Goal: Task Accomplishment & Management: Use online tool/utility

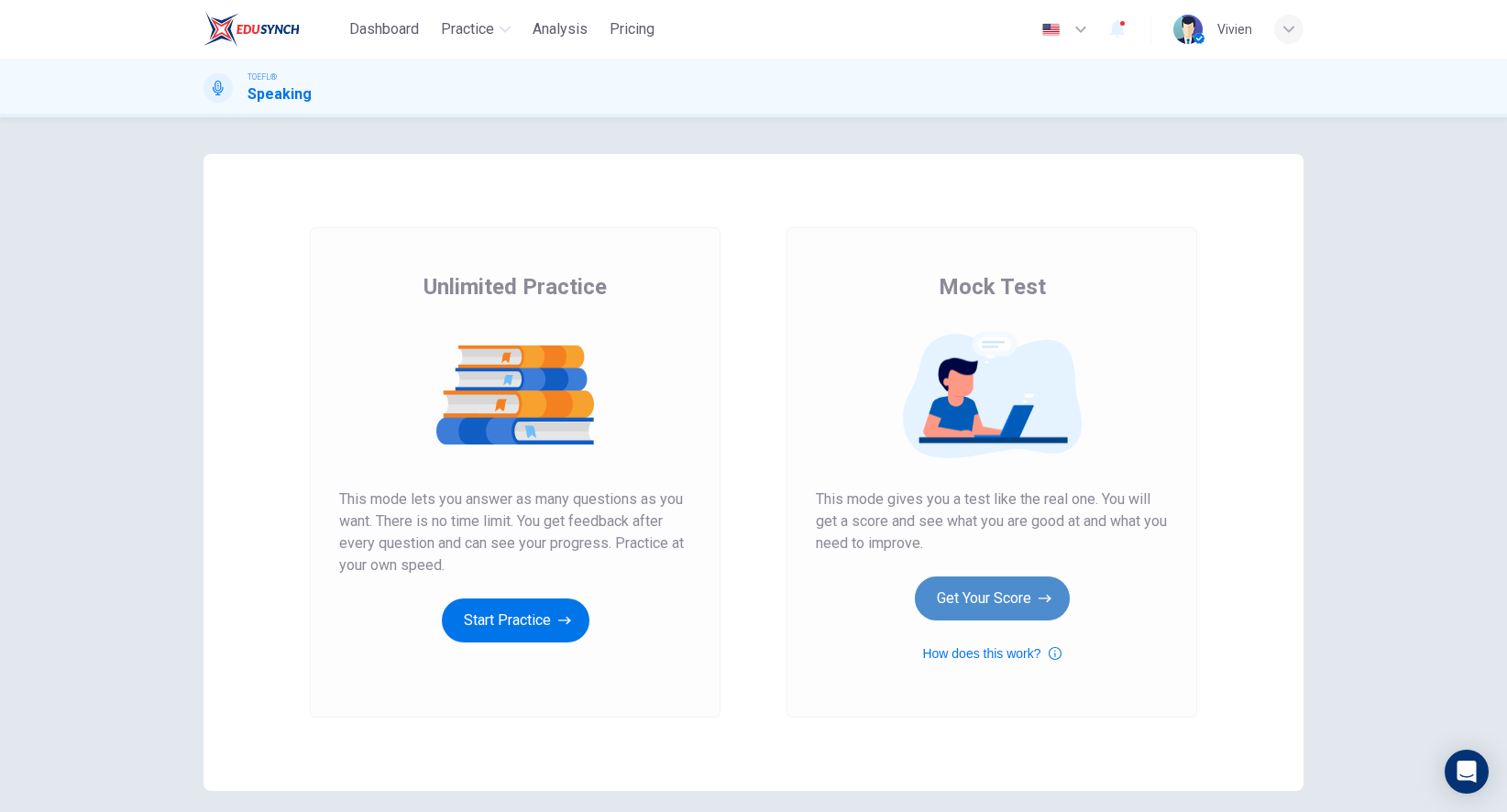
click at [978, 600] on button "Get Your Score" at bounding box center [992, 599] width 155 height 44
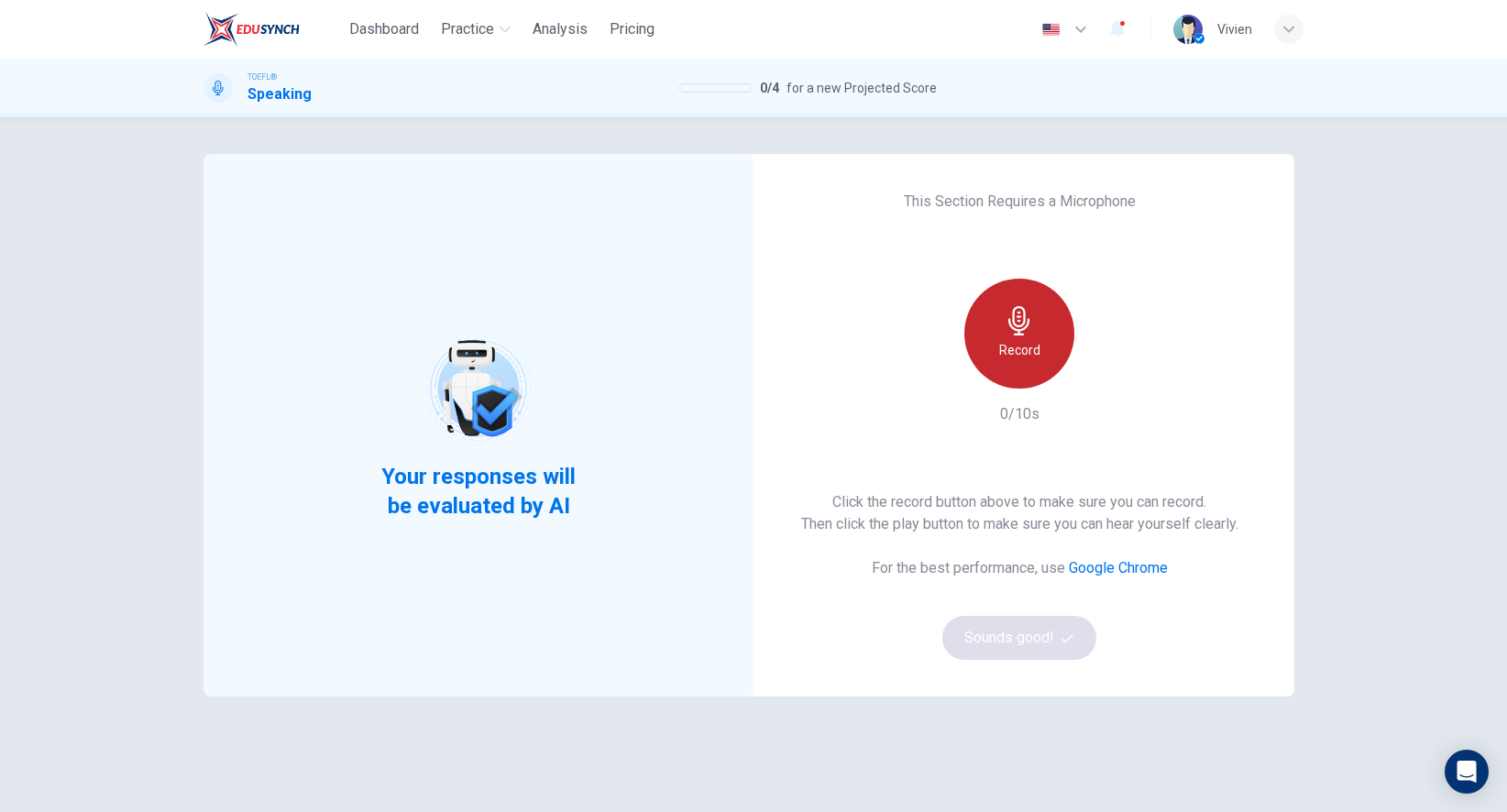
click at [1035, 341] on h6 "Record" at bounding box center [1020, 350] width 42 height 22
click at [1027, 316] on icon "button" at bounding box center [1019, 321] width 30 height 30
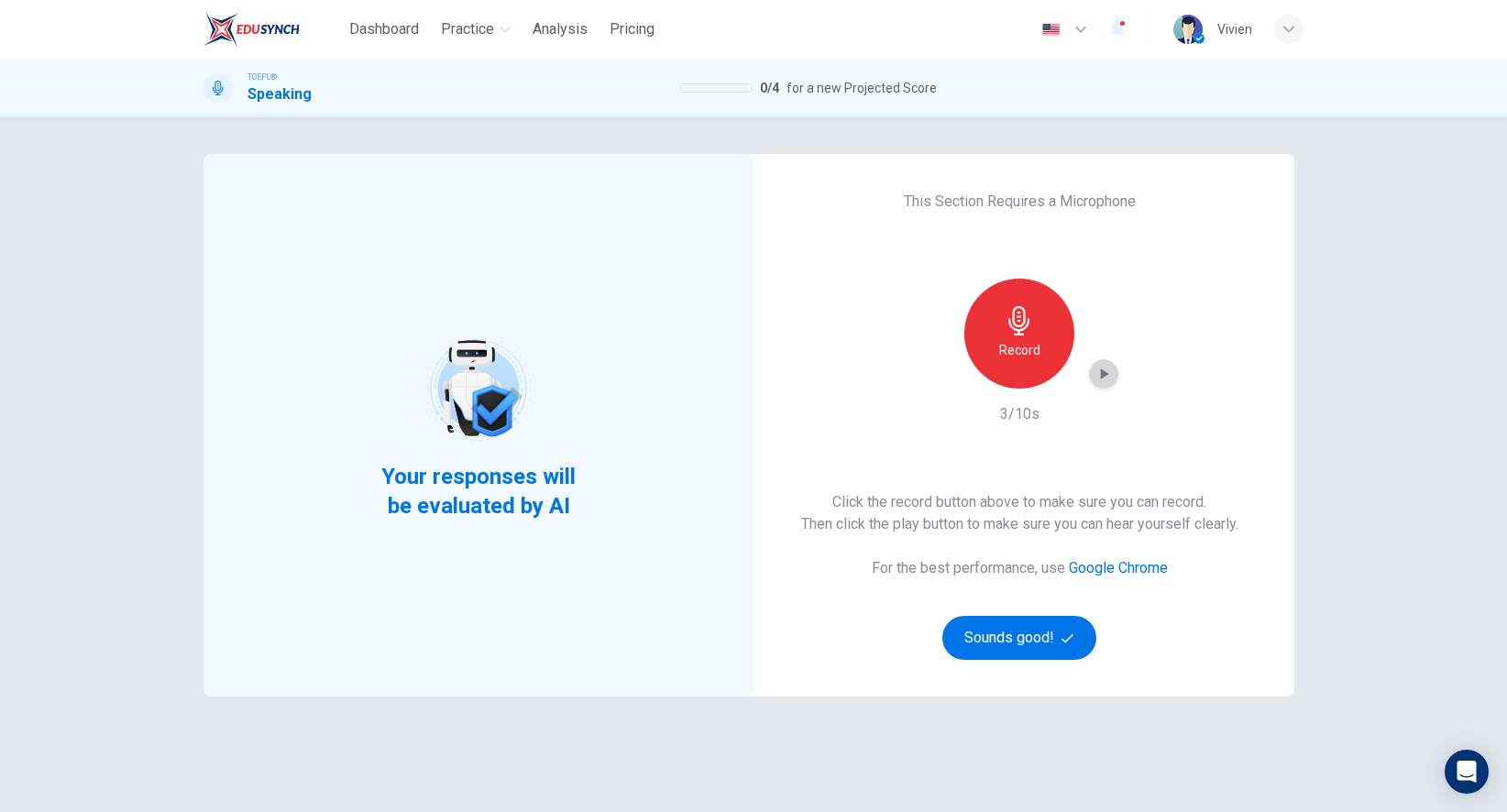
click at [1104, 374] on icon "button" at bounding box center [1105, 374] width 8 height 11
click at [1011, 629] on button "Sounds good!" at bounding box center [1019, 638] width 154 height 44
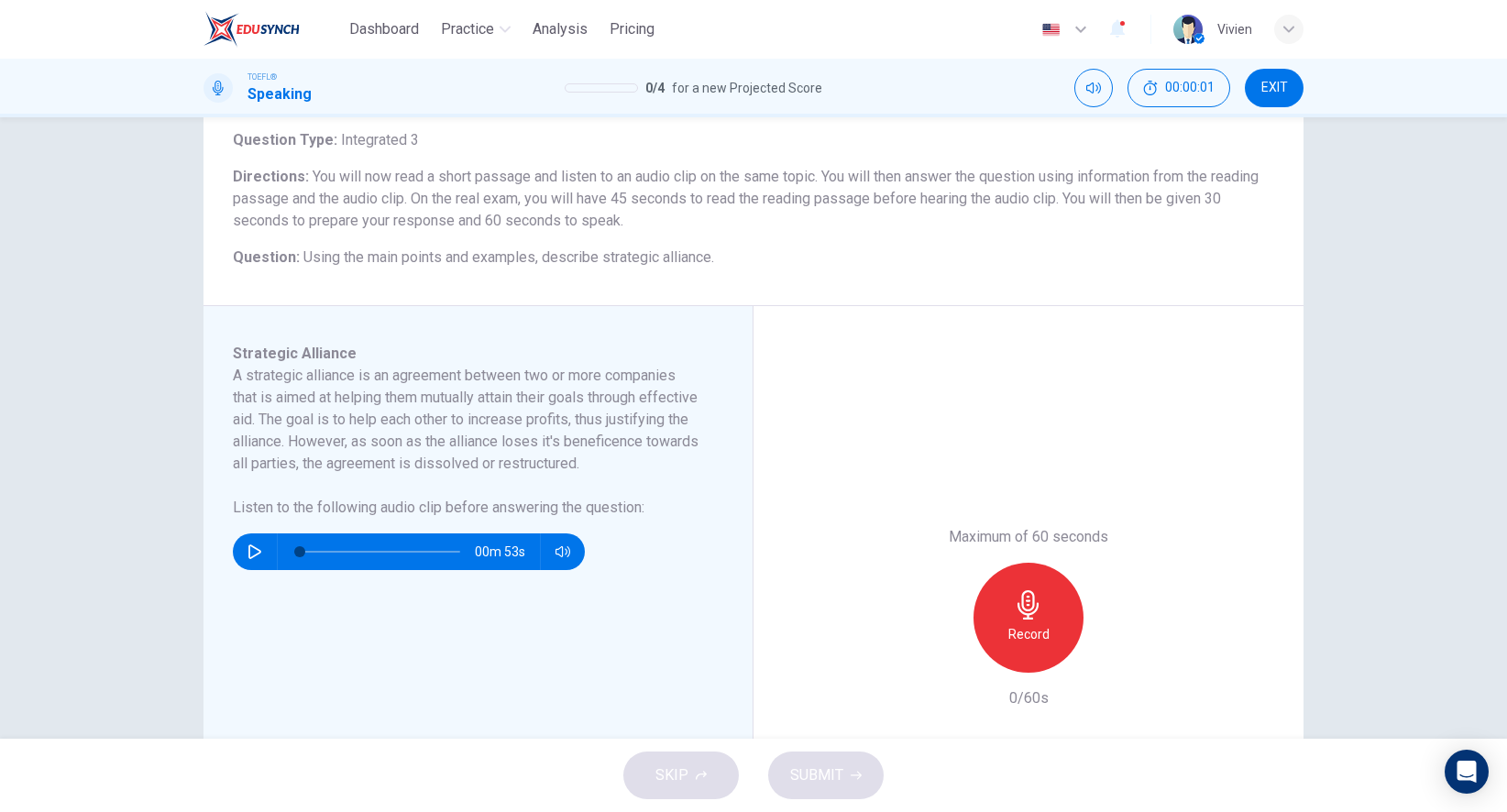
scroll to position [108, 0]
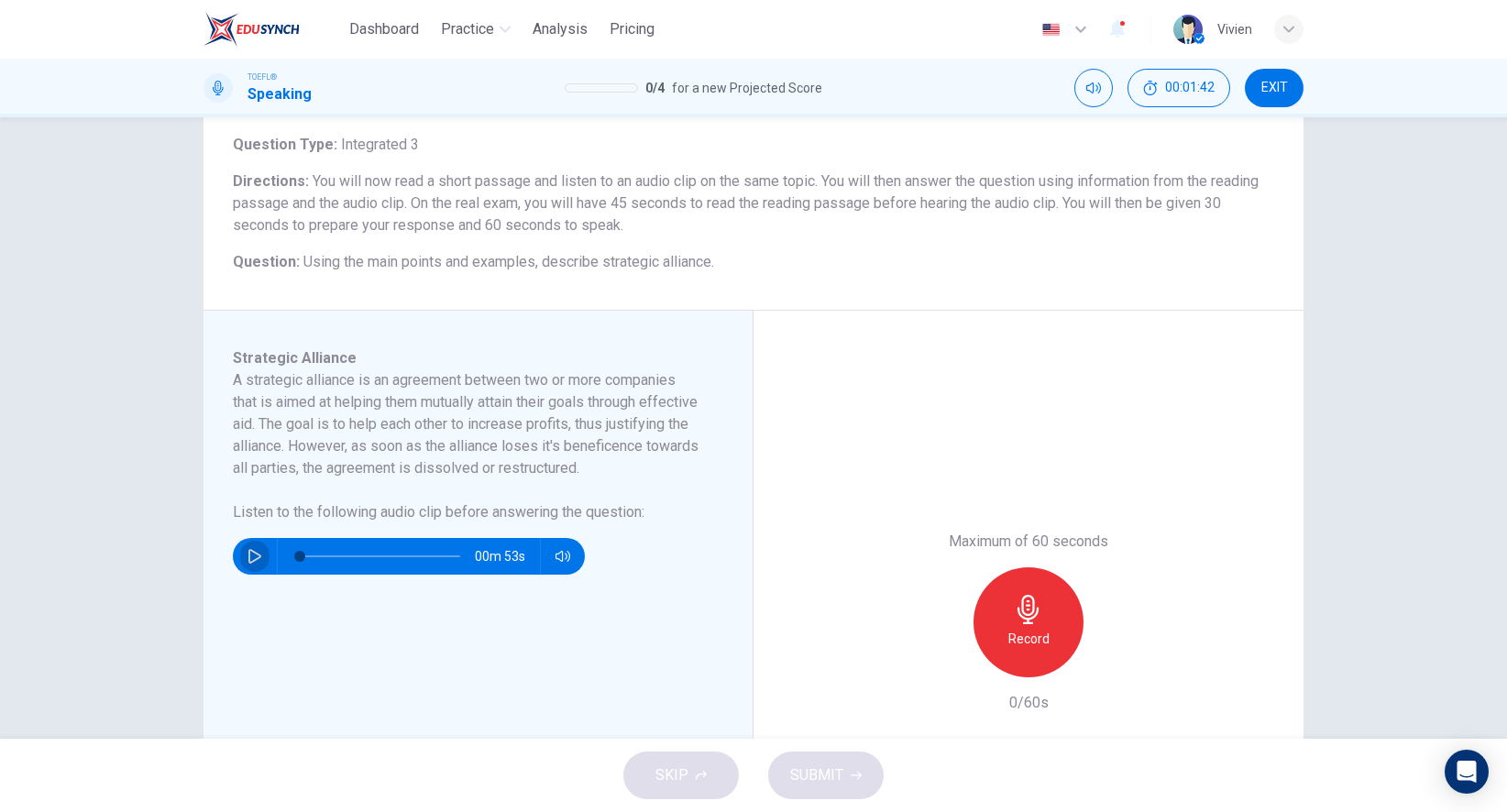
click at [255, 570] on button "button" at bounding box center [255, 556] width 30 height 37
click at [249, 564] on icon "button" at bounding box center [255, 556] width 15 height 15
click at [363, 569] on span at bounding box center [380, 556] width 161 height 26
type input "0"
click at [1028, 615] on icon "button" at bounding box center [1027, 610] width 21 height 30
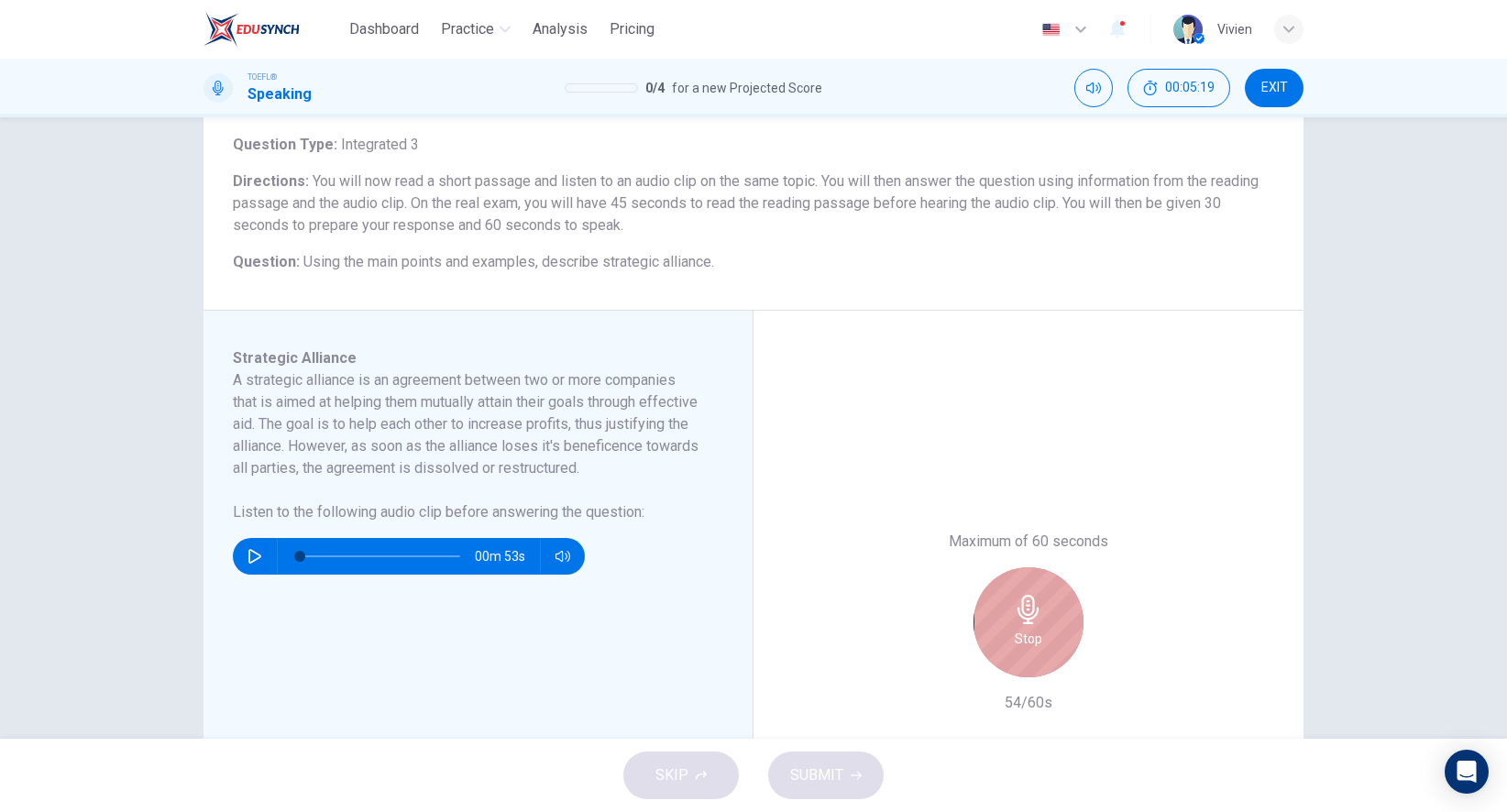
click at [1026, 639] on h6 "Stop" at bounding box center [1029, 638] width 28 height 22
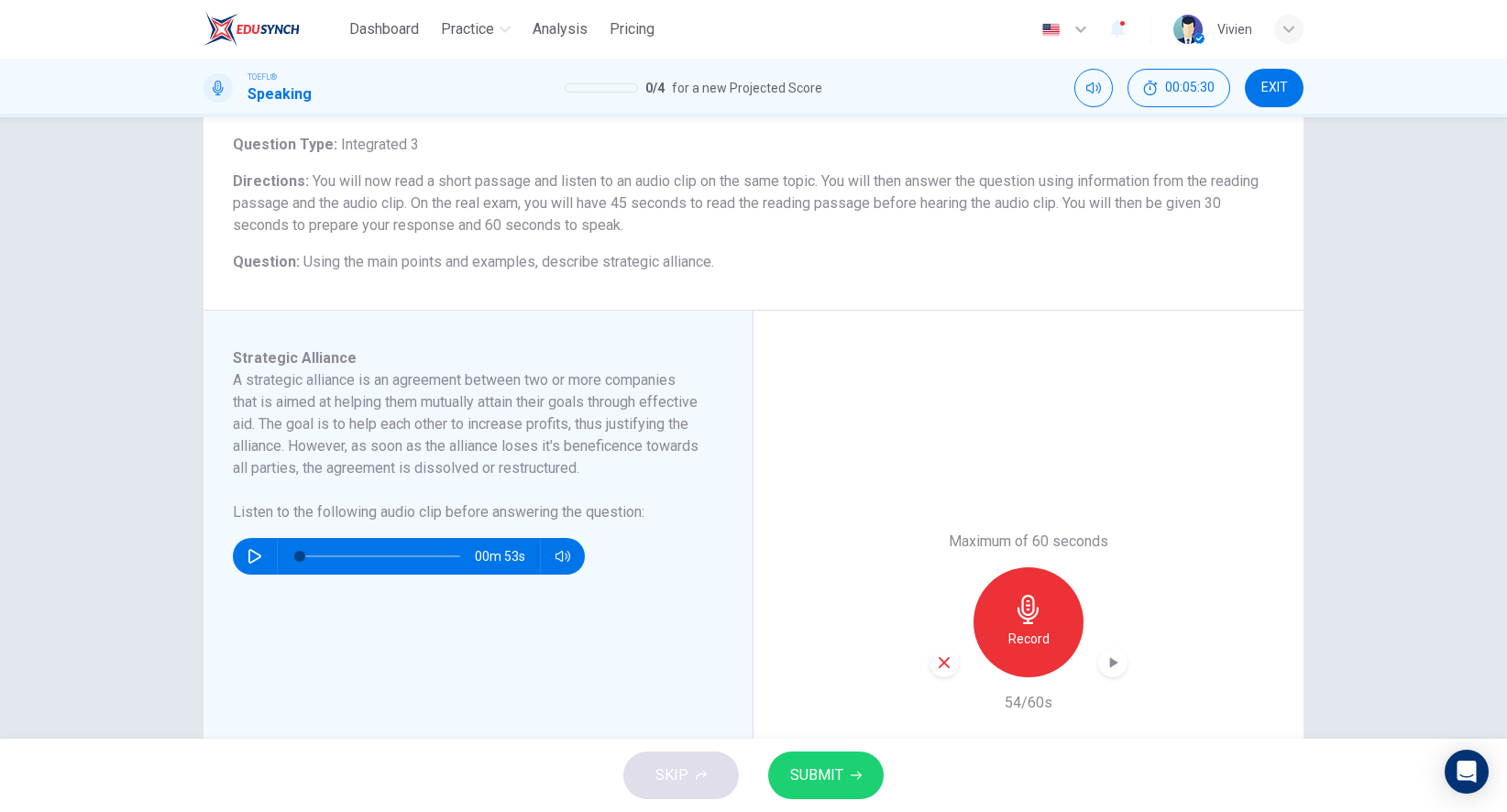
click at [937, 661] on icon "button" at bounding box center [944, 662] width 17 height 17
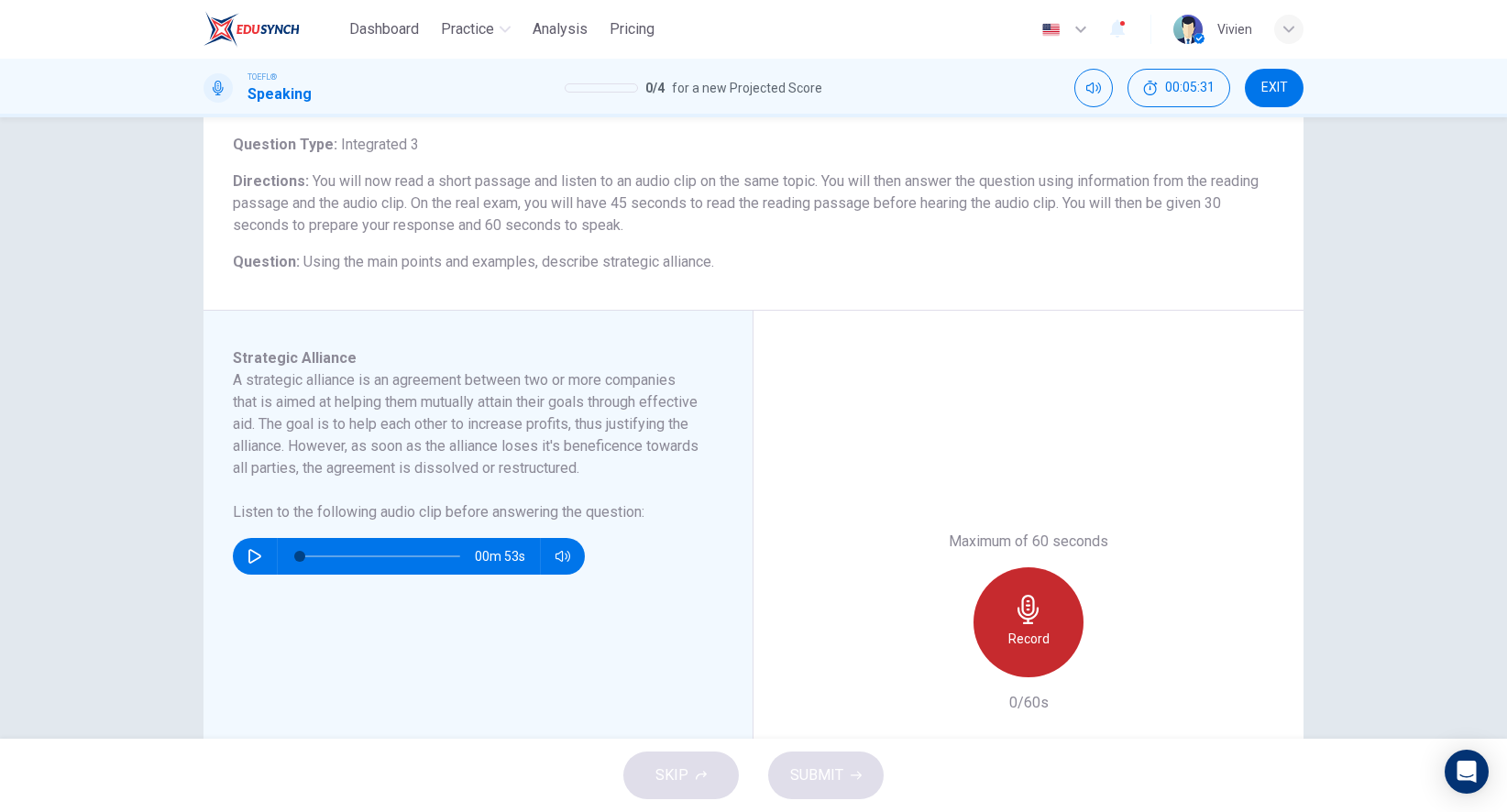
click at [1008, 639] on h6 "Record" at bounding box center [1029, 638] width 42 height 22
click at [1058, 630] on div "Stop" at bounding box center [1028, 622] width 110 height 110
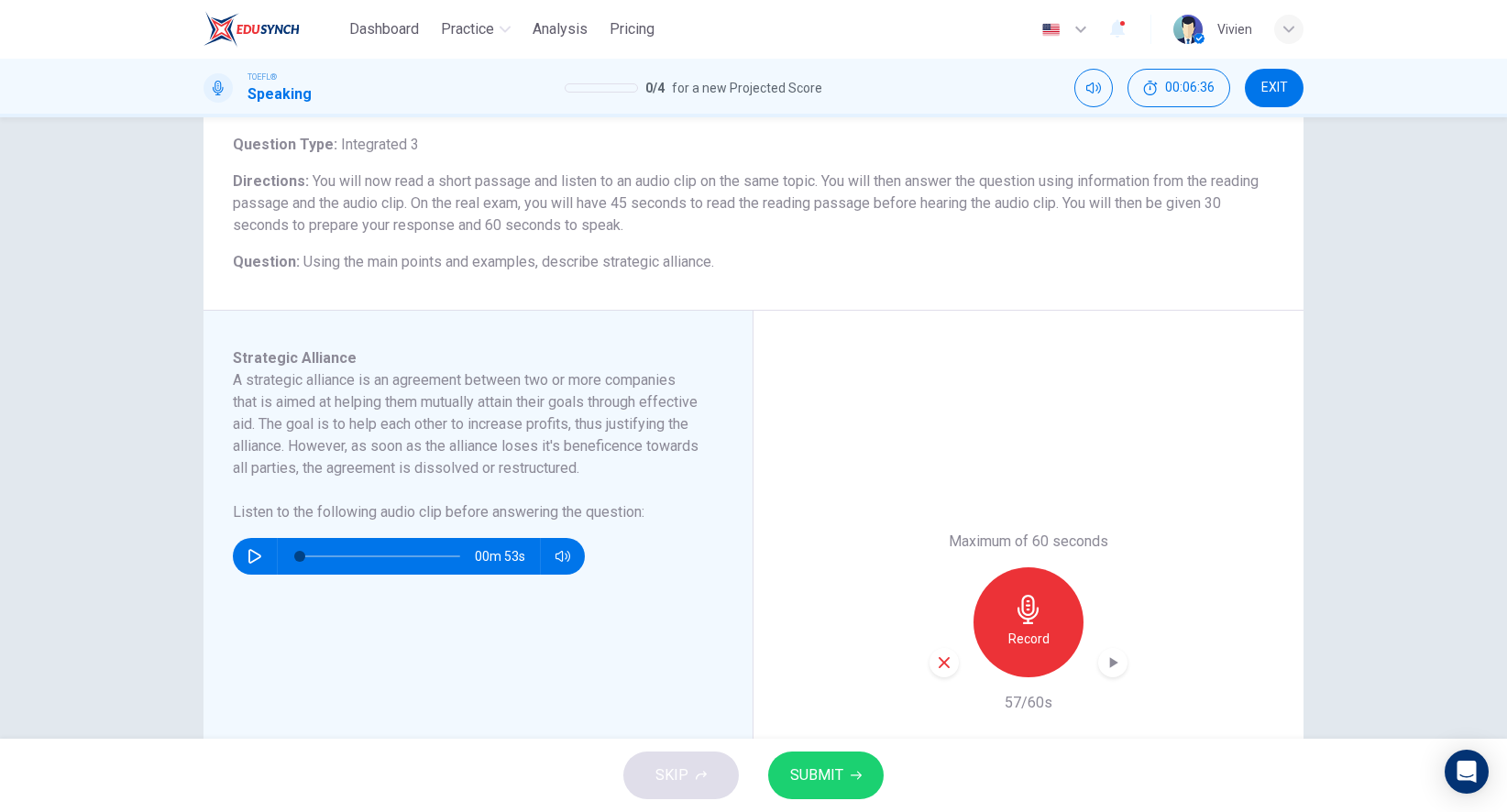
click at [811, 772] on span "SUBMIT" at bounding box center [817, 775] width 54 height 26
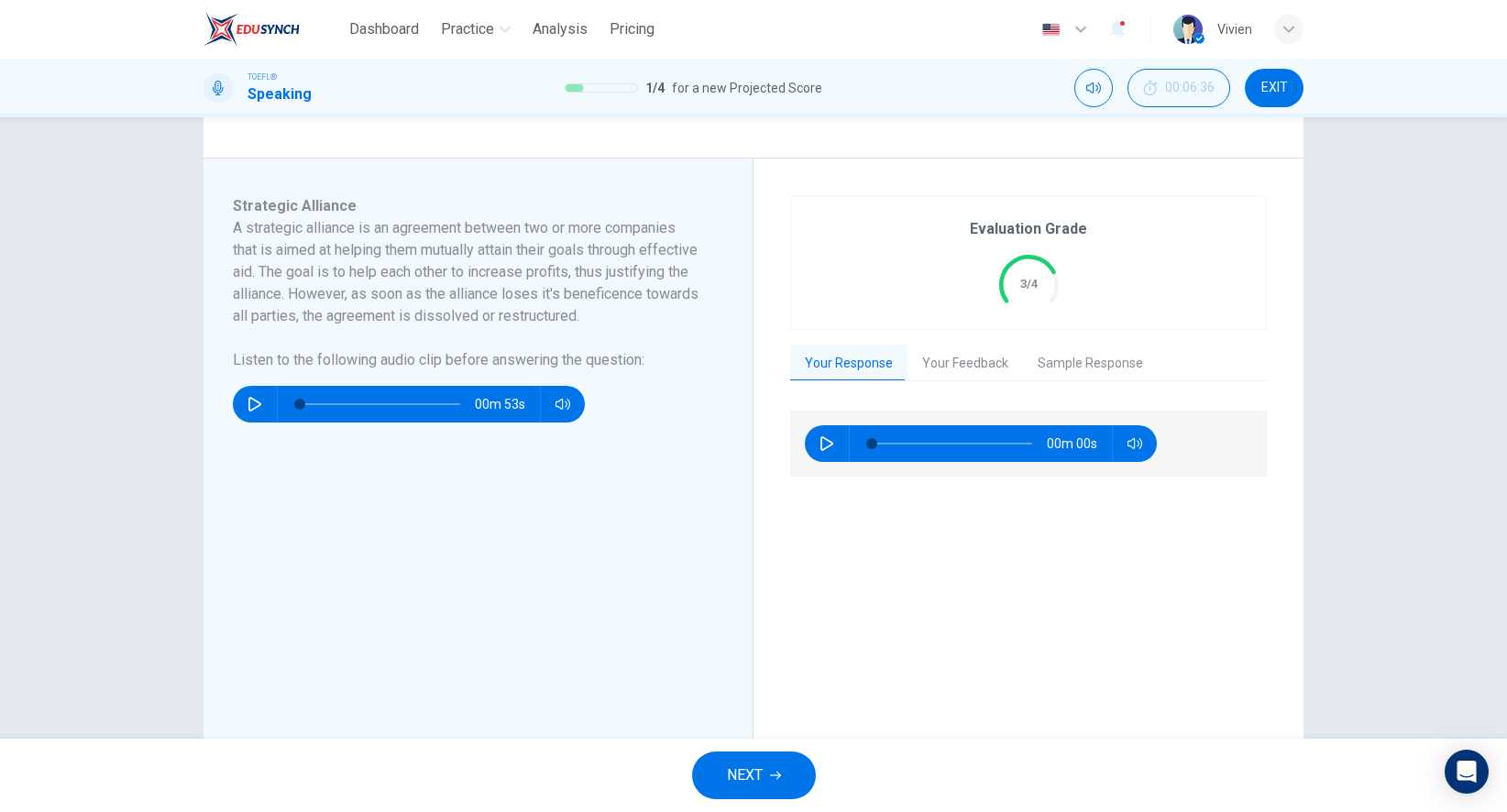
scroll to position [259, 0]
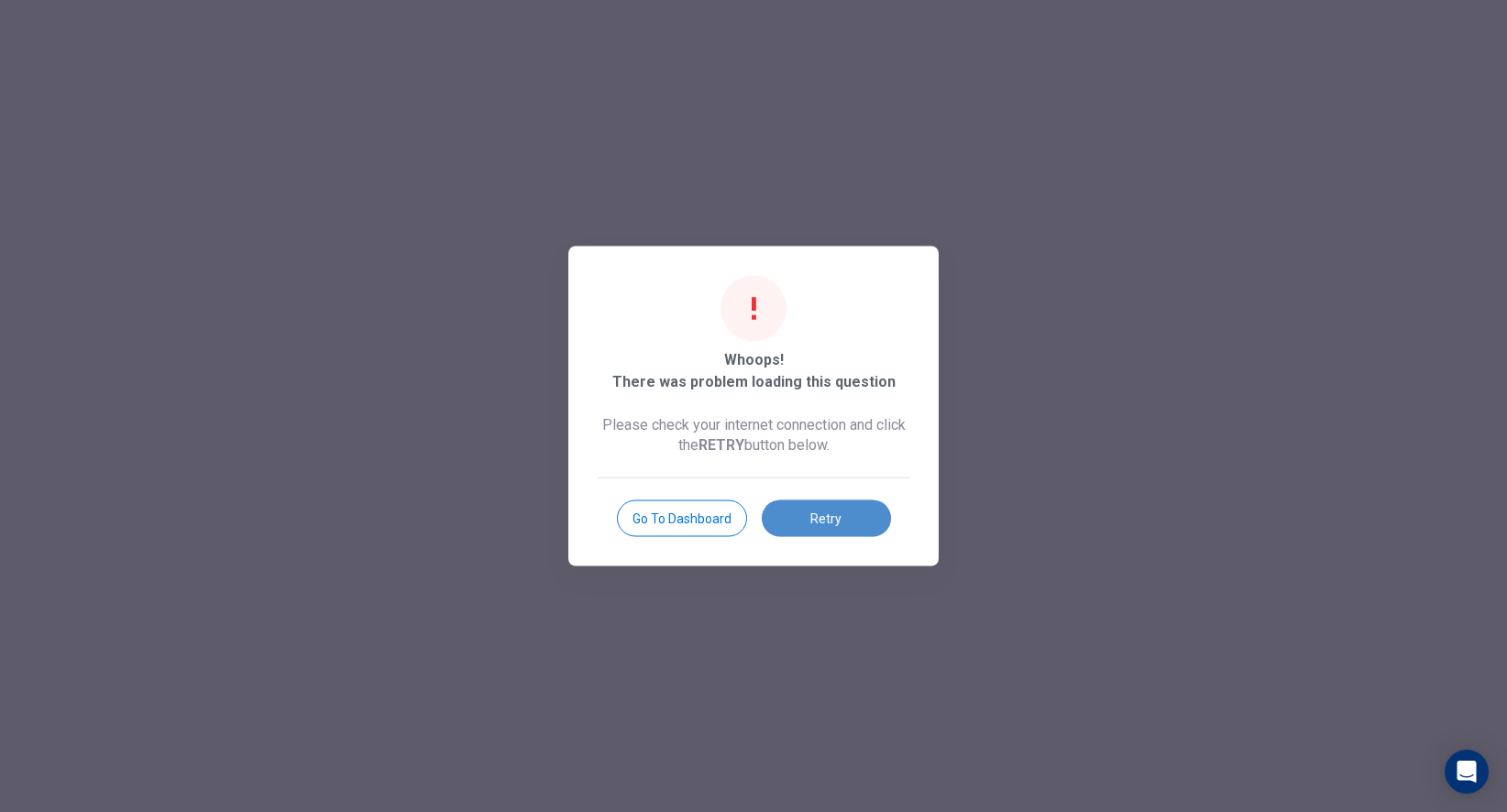
click at [841, 527] on button "Retry" at bounding box center [826, 519] width 129 height 37
click at [867, 517] on button "Retry" at bounding box center [826, 519] width 129 height 37
click at [865, 518] on button "Retry" at bounding box center [826, 519] width 129 height 37
click at [864, 518] on button "Retry" at bounding box center [826, 519] width 129 height 37
click at [703, 519] on button "Go to Dashboard" at bounding box center [681, 519] width 130 height 37
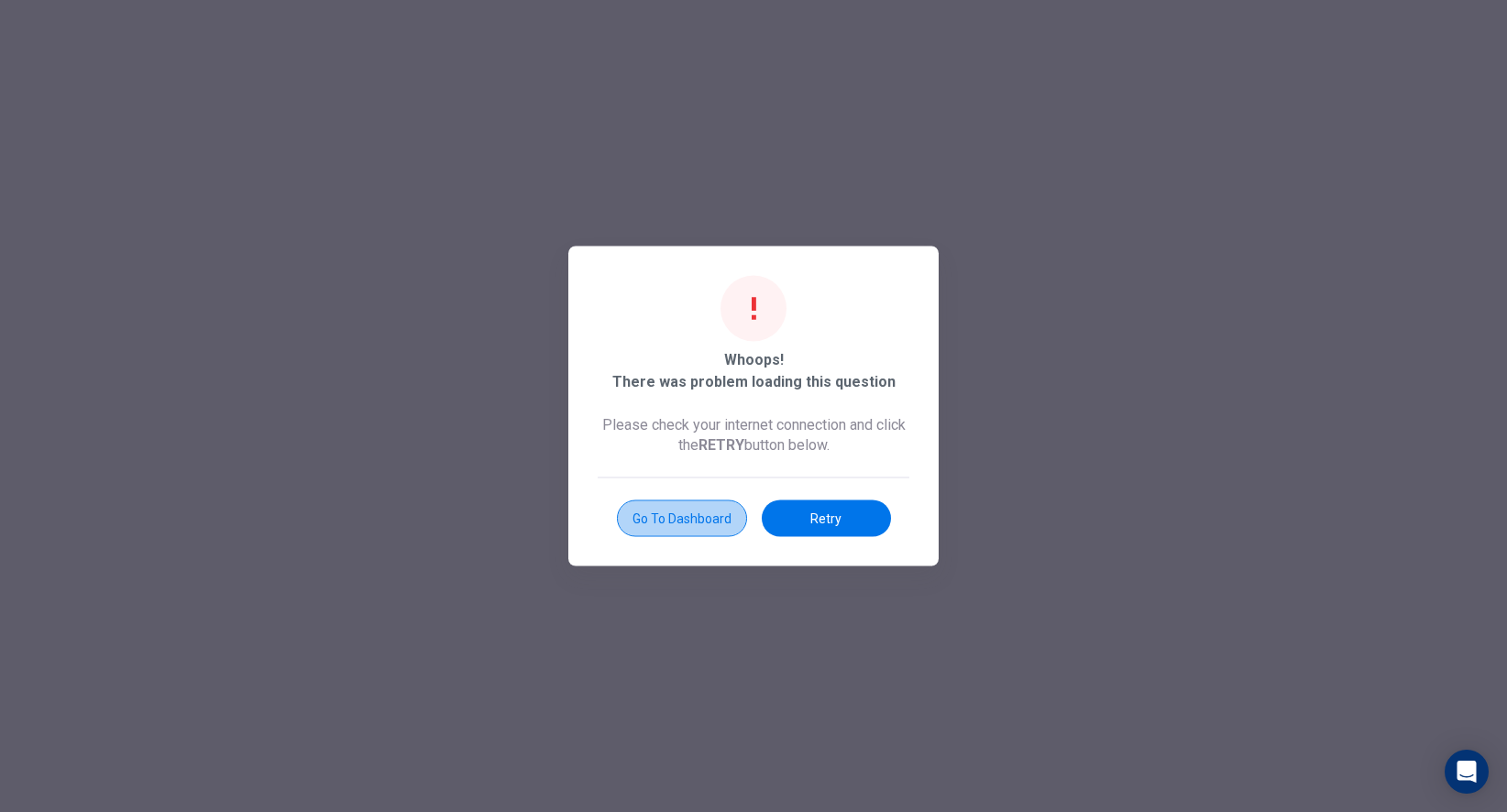
scroll to position [0, 0]
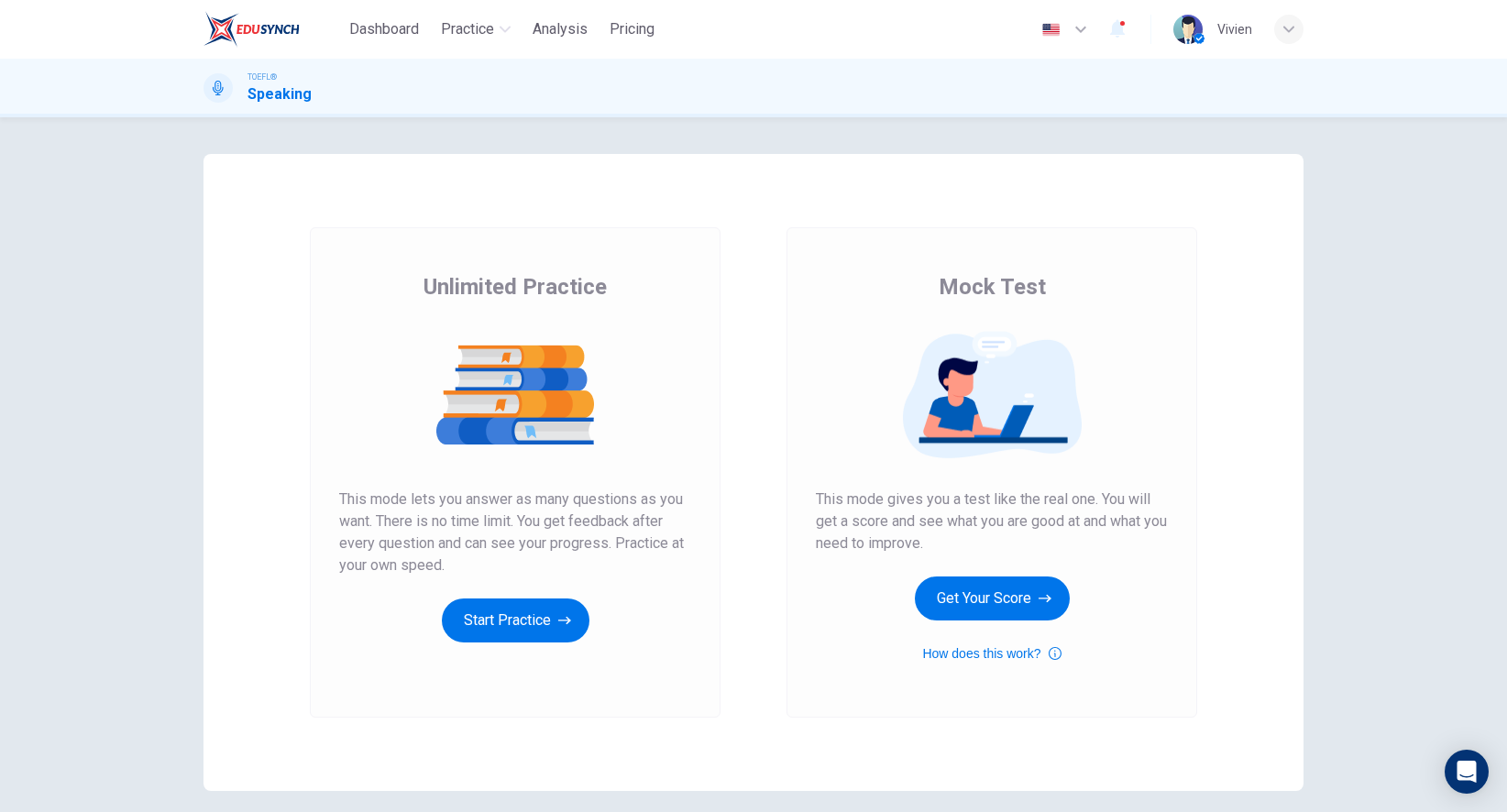
click at [994, 574] on div "Mock Test This mode gives you a test like the real one. You will get a score an…" at bounding box center [991, 469] width 352 height 393
click at [990, 593] on button "Get Your Score" at bounding box center [992, 599] width 155 height 44
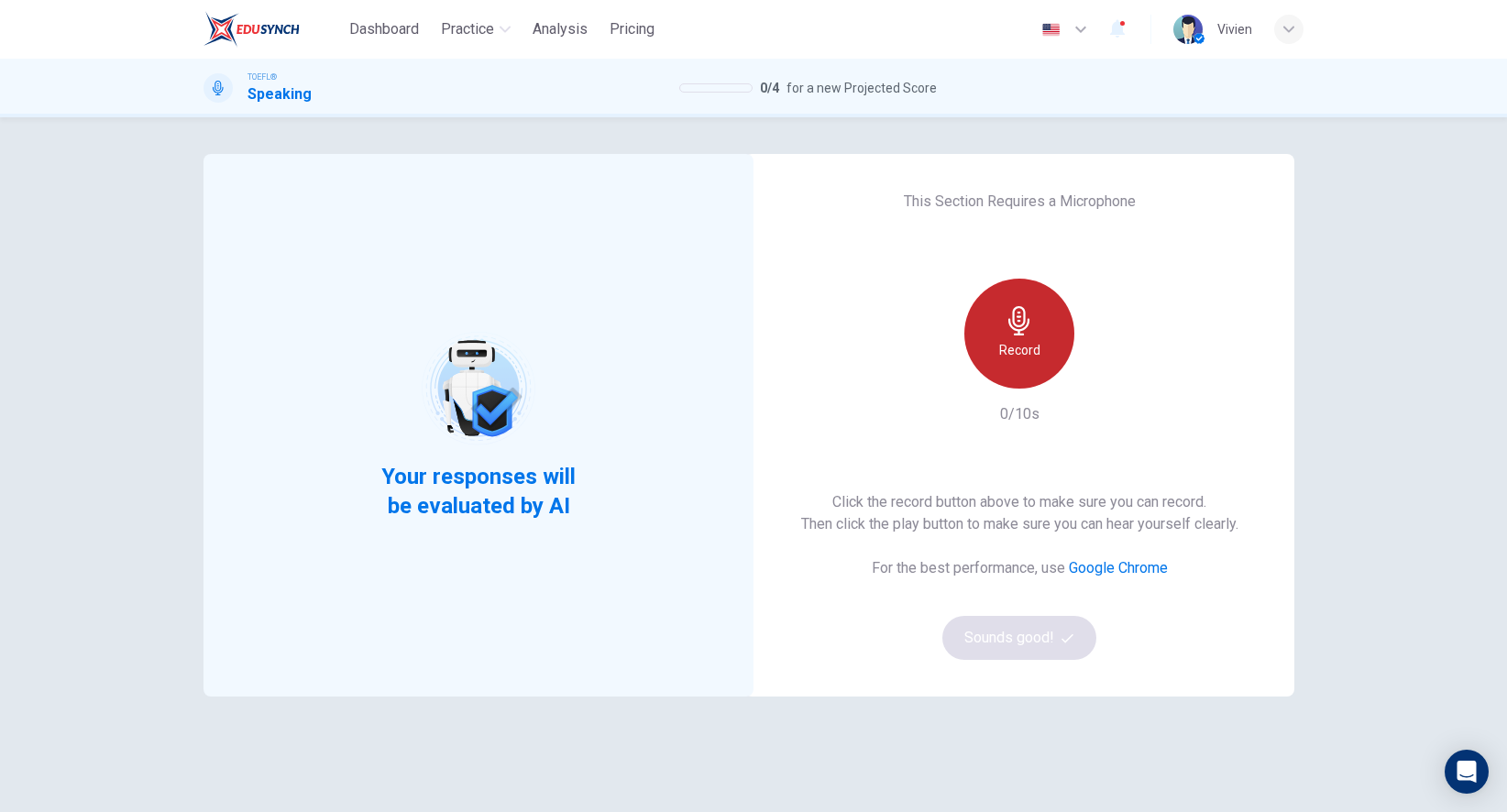
click at [994, 328] on div "Record" at bounding box center [1019, 333] width 110 height 110
click at [1008, 331] on icon "button" at bounding box center [1019, 321] width 30 height 30
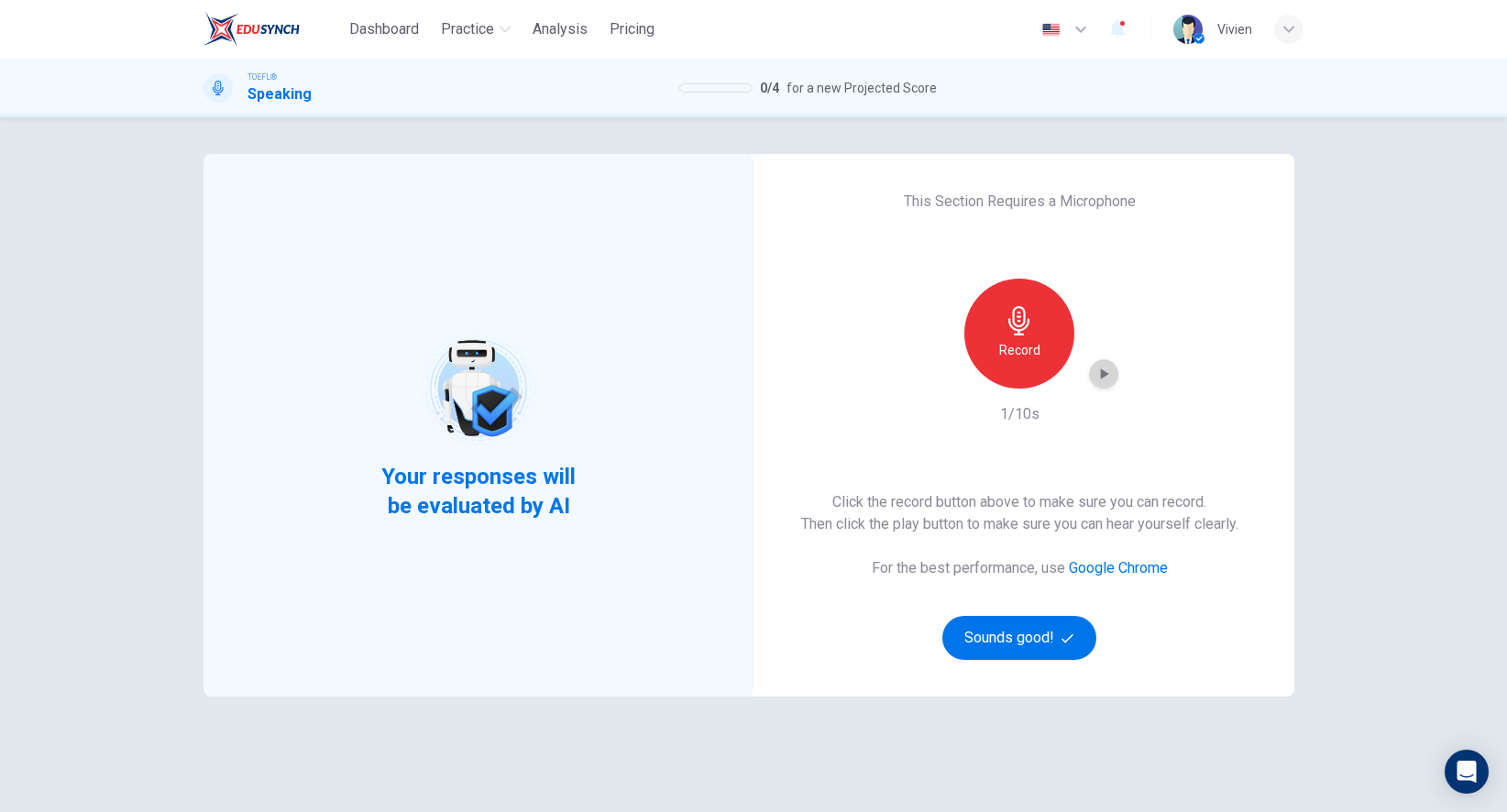
click at [1098, 366] on icon "button" at bounding box center [1103, 374] width 18 height 18
click at [1006, 648] on button "Sounds good!" at bounding box center [1019, 638] width 154 height 44
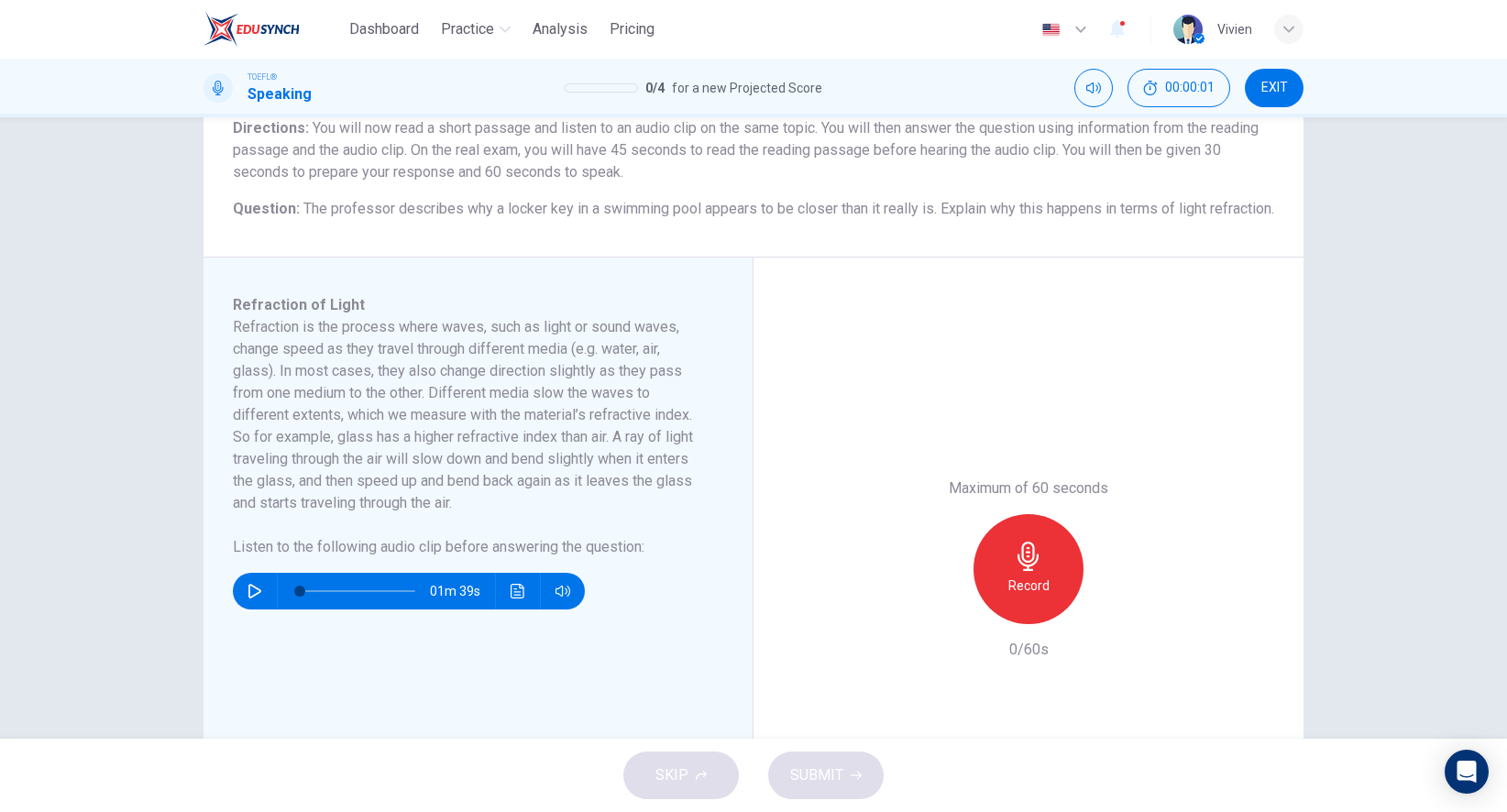
scroll to position [158, 0]
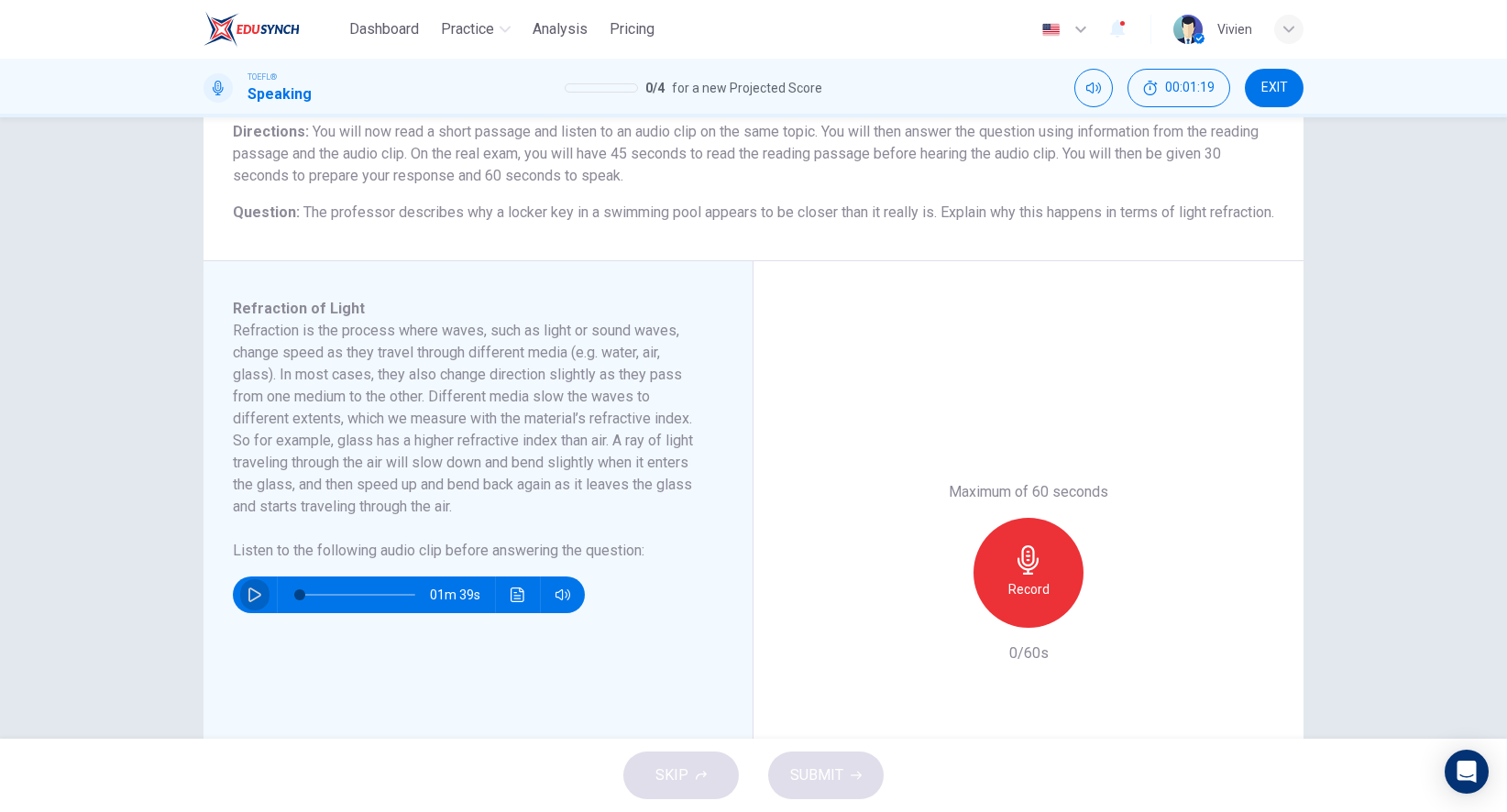
click at [247, 614] on button "button" at bounding box center [255, 595] width 30 height 37
type input "0"
click at [1025, 601] on h6 "Record" at bounding box center [1029, 589] width 42 height 22
click at [1053, 599] on div "Stop" at bounding box center [1028, 572] width 110 height 110
click at [929, 641] on div "Maximum of 60 seconds Record 20/60s" at bounding box center [1028, 573] width 550 height 624
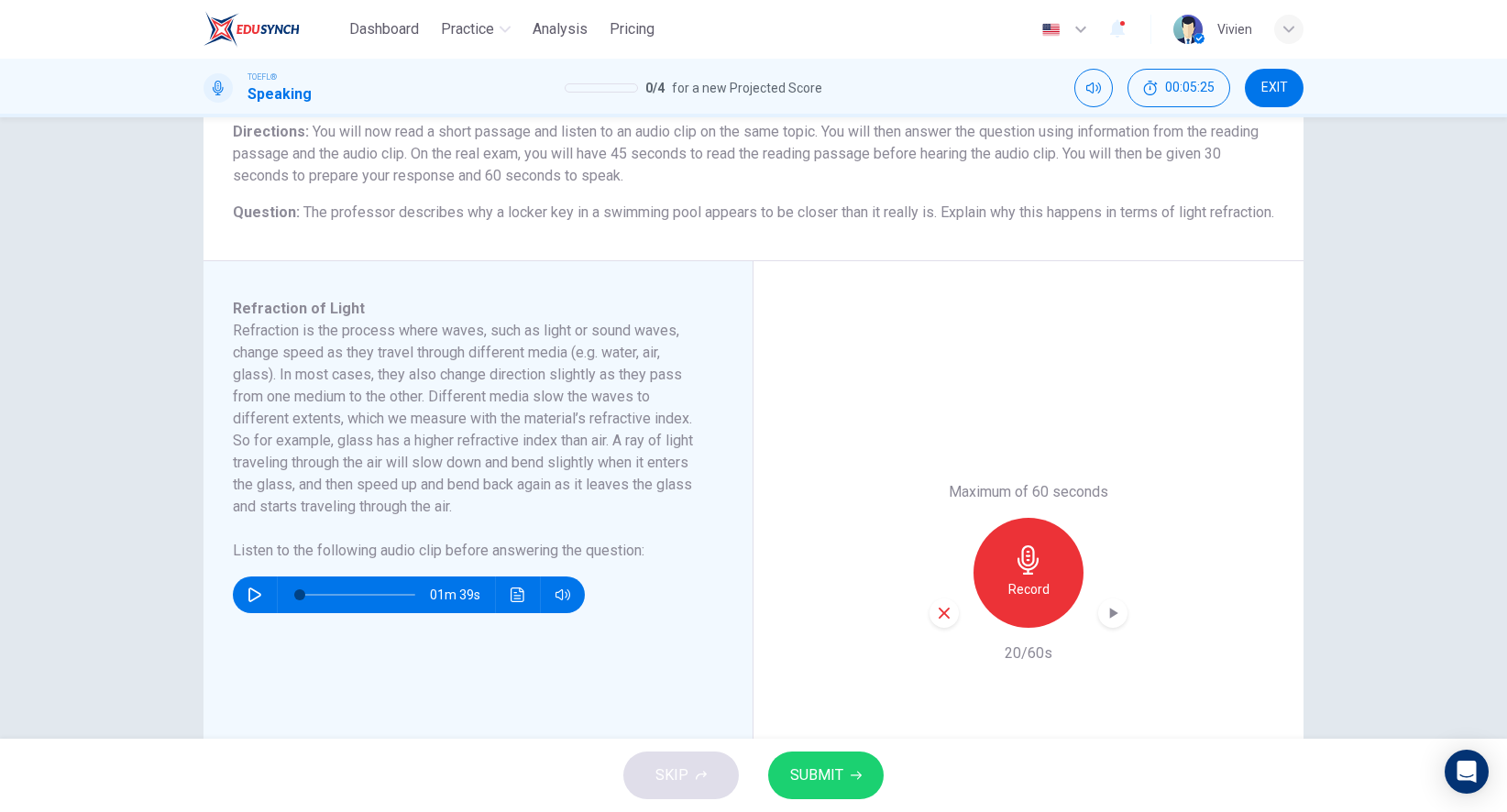
click at [944, 622] on icon "button" at bounding box center [944, 613] width 17 height 17
click at [1028, 575] on icon "button" at bounding box center [1029, 560] width 30 height 30
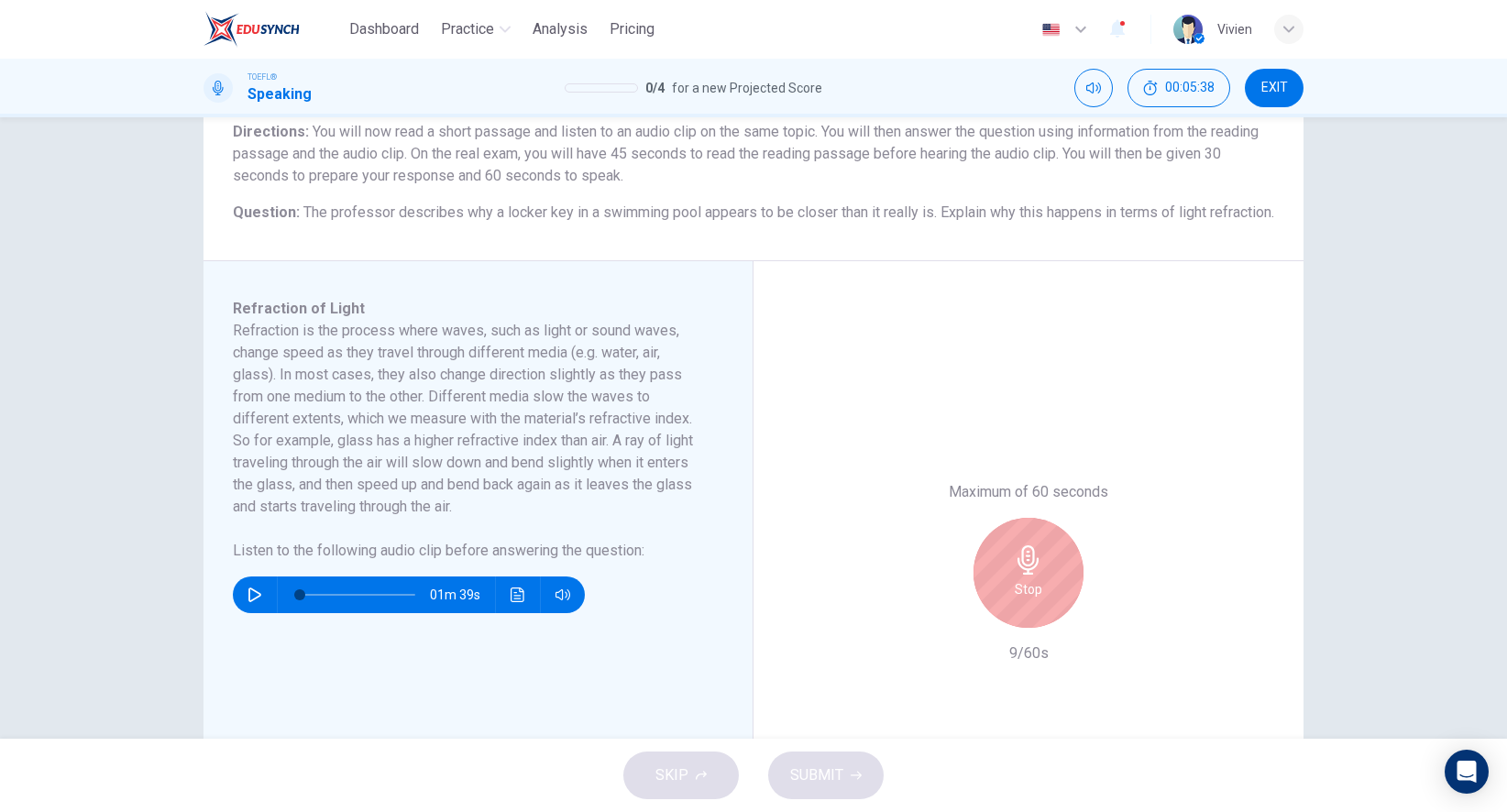
click at [1028, 575] on icon "button" at bounding box center [1029, 560] width 30 height 30
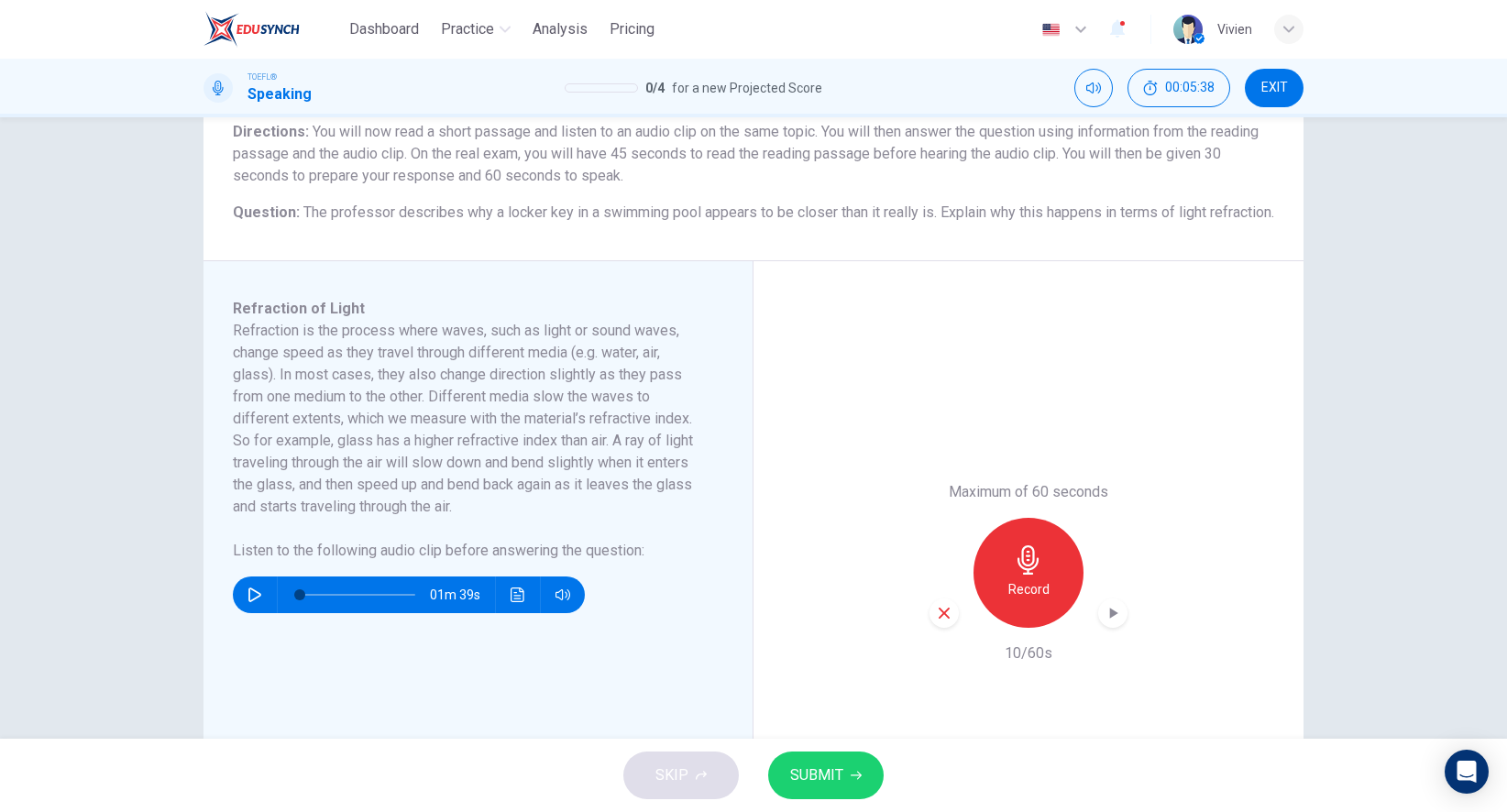
click at [953, 628] on div "button" at bounding box center [945, 614] width 30 height 30
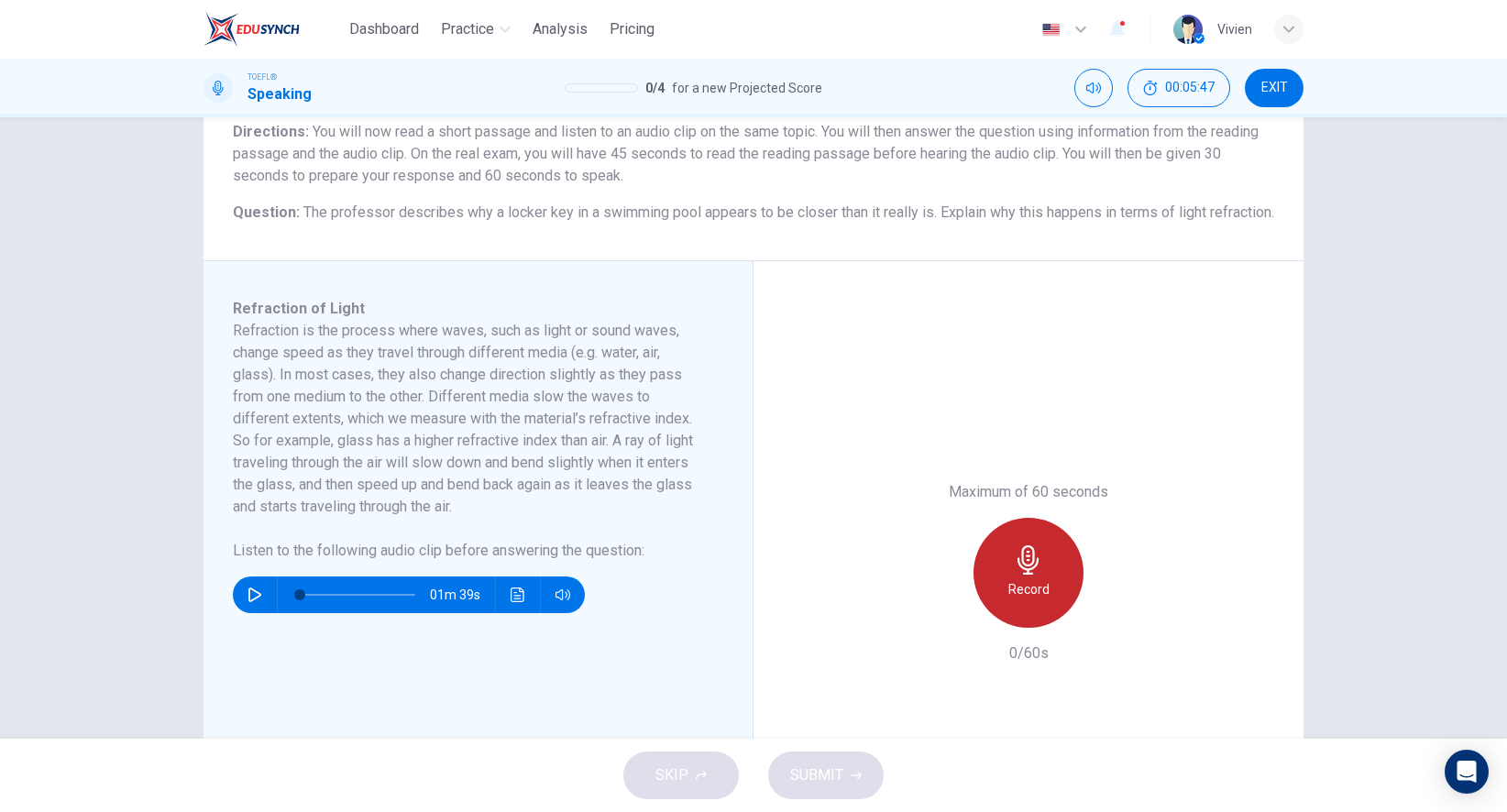
click at [1060, 585] on div "Record" at bounding box center [1028, 572] width 110 height 110
click at [1057, 587] on div "Stop" at bounding box center [1028, 572] width 110 height 110
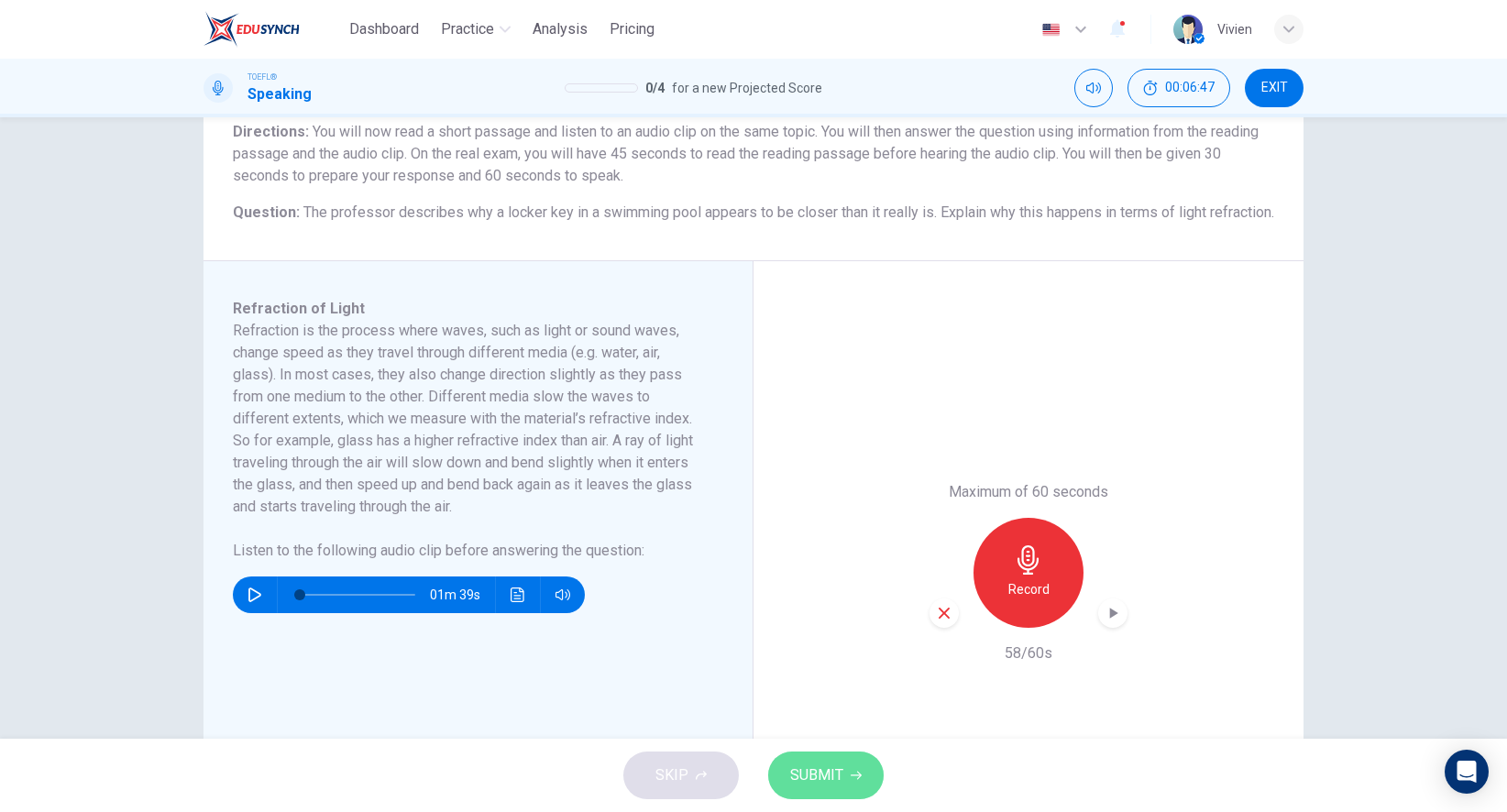
click at [819, 766] on span "SUBMIT" at bounding box center [817, 775] width 54 height 26
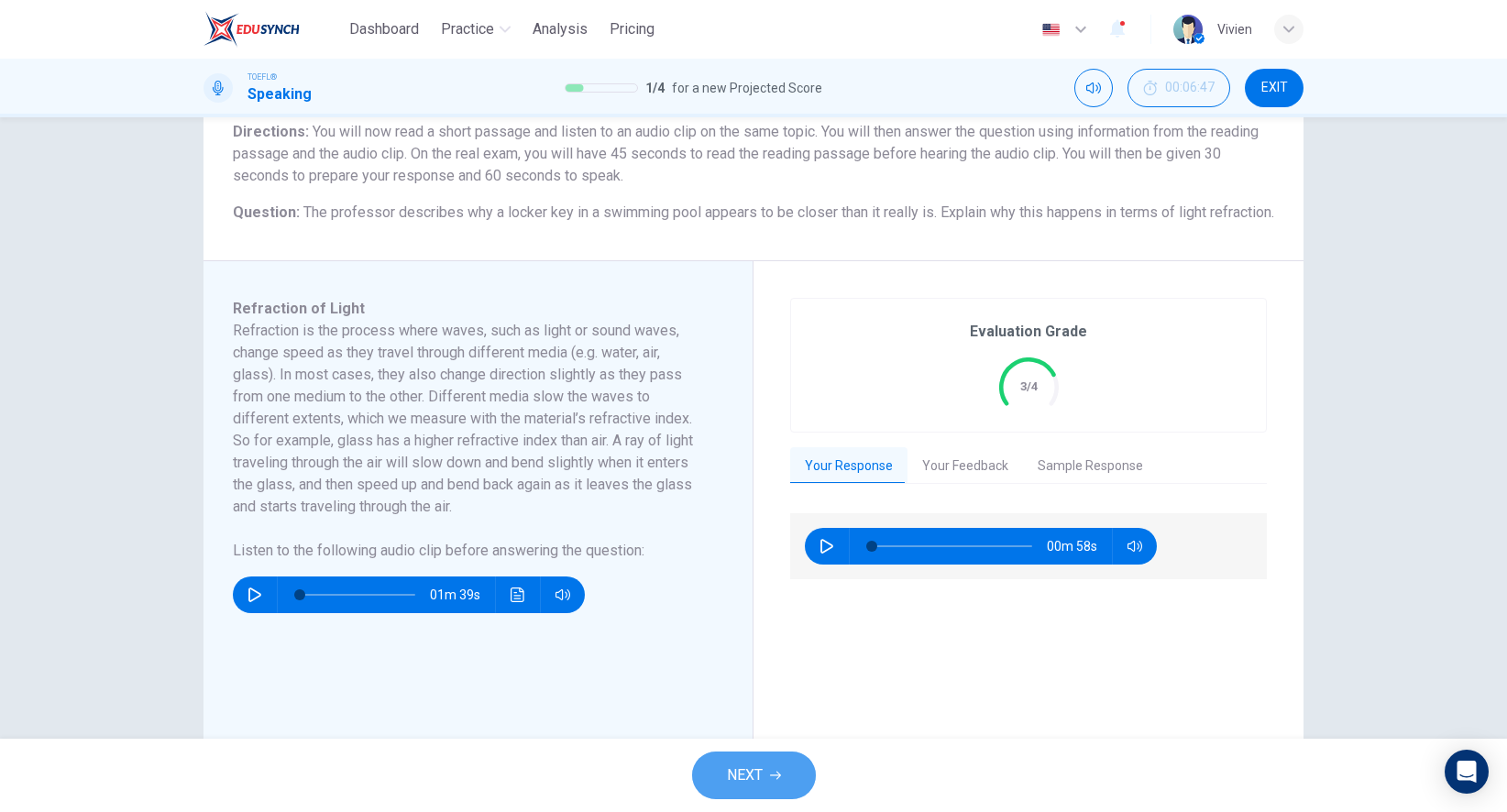
click at [781, 769] on button "NEXT" at bounding box center [754, 775] width 124 height 48
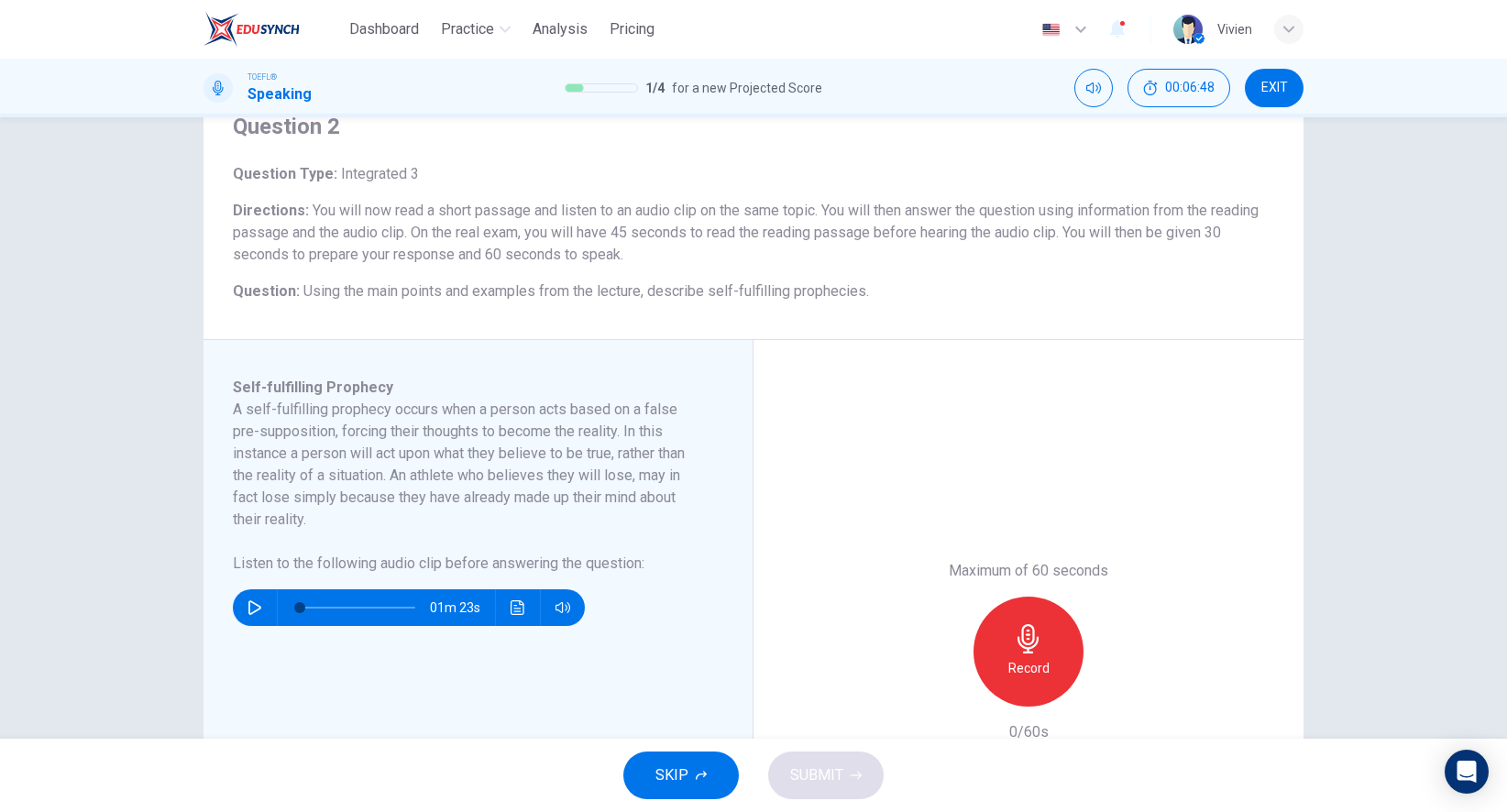
scroll to position [76, 0]
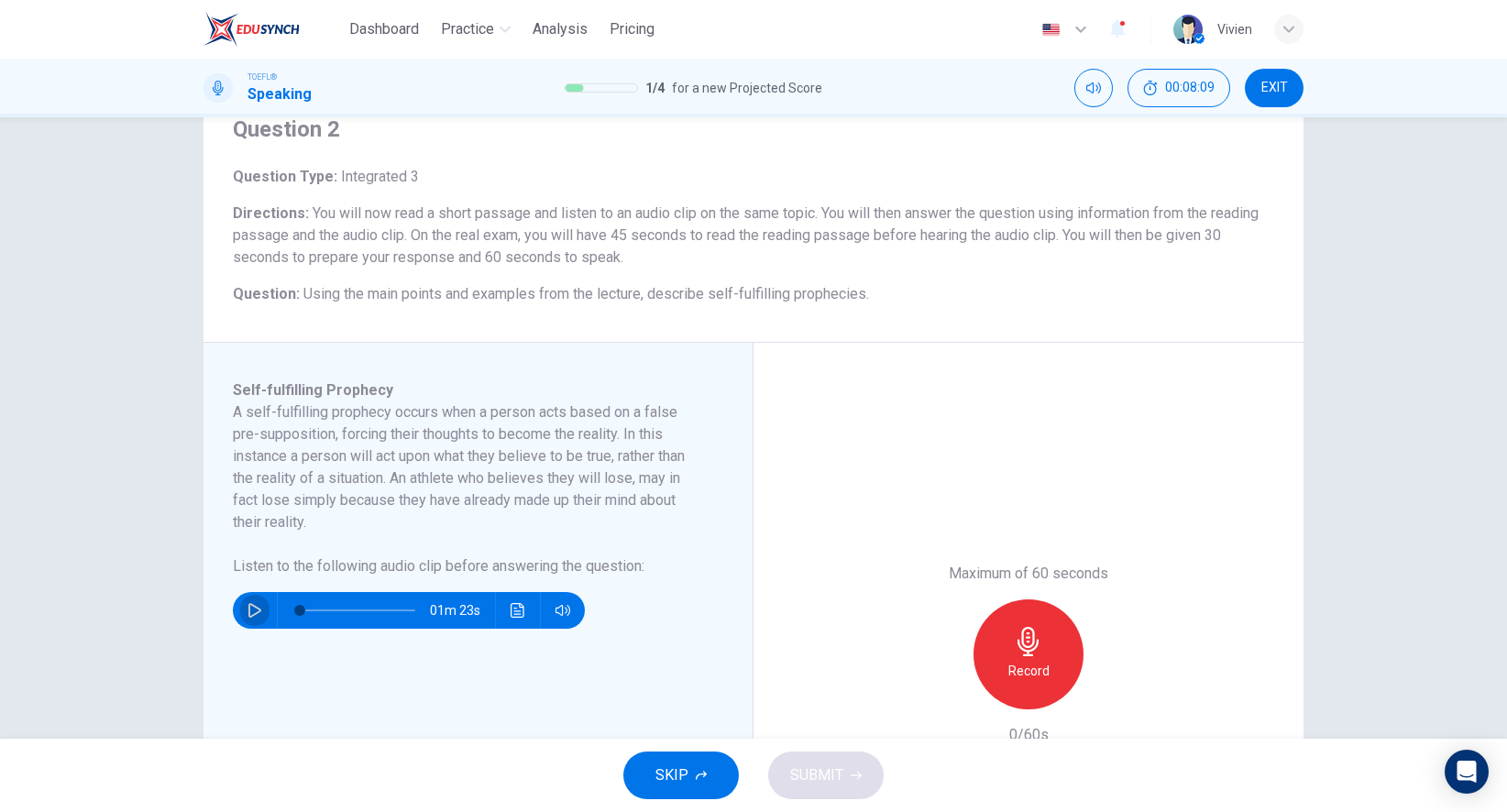
click at [260, 608] on icon "button" at bounding box center [255, 610] width 15 height 15
type input "0"
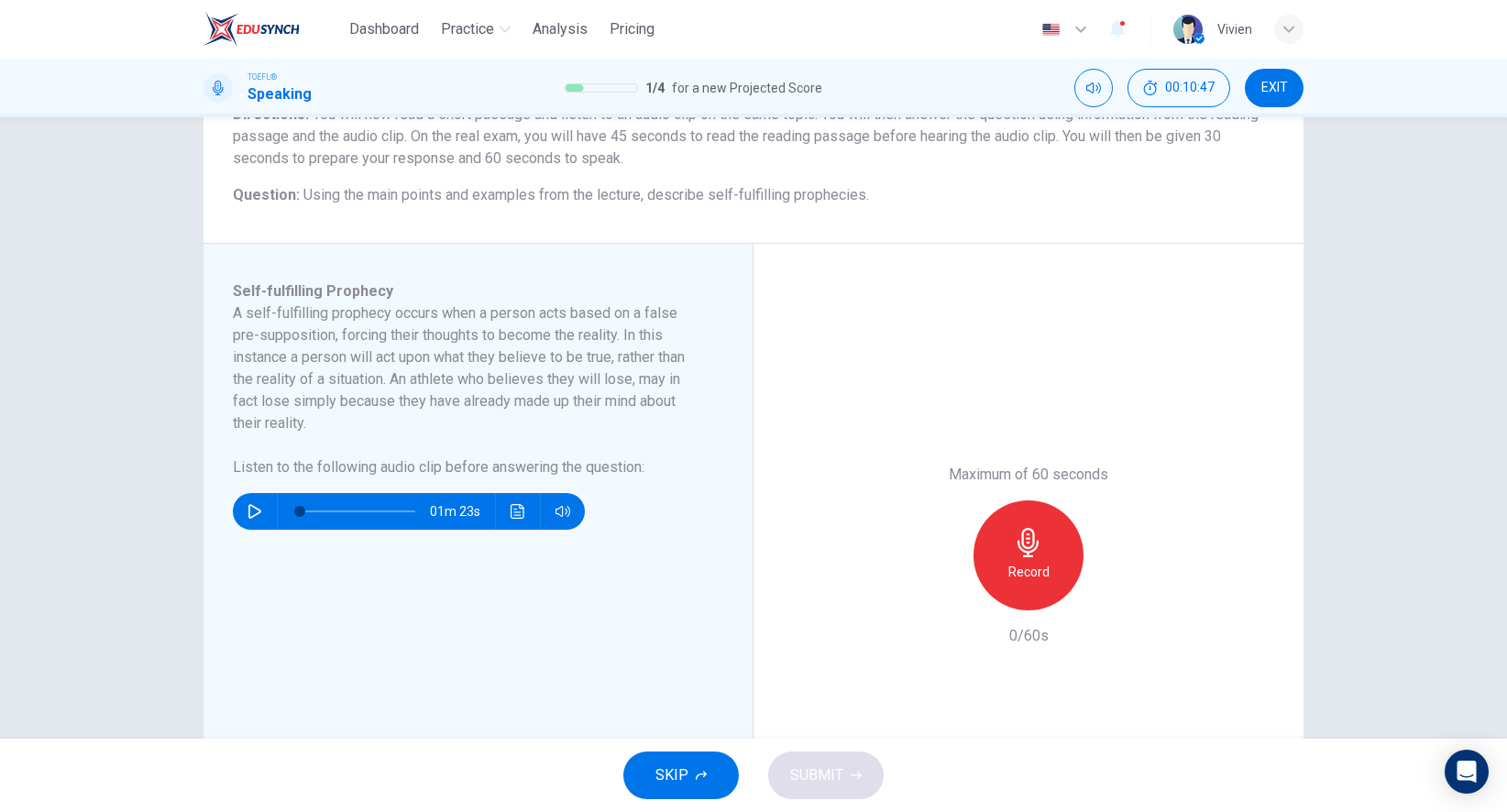
scroll to position [174, 0]
click at [1050, 530] on div "Record" at bounding box center [1028, 556] width 110 height 110
click at [959, 504] on div "Stop" at bounding box center [1029, 556] width 198 height 110
click at [982, 513] on div "Stop" at bounding box center [1029, 556] width 198 height 110
click at [1004, 532] on div "Stop" at bounding box center [1028, 556] width 110 height 110
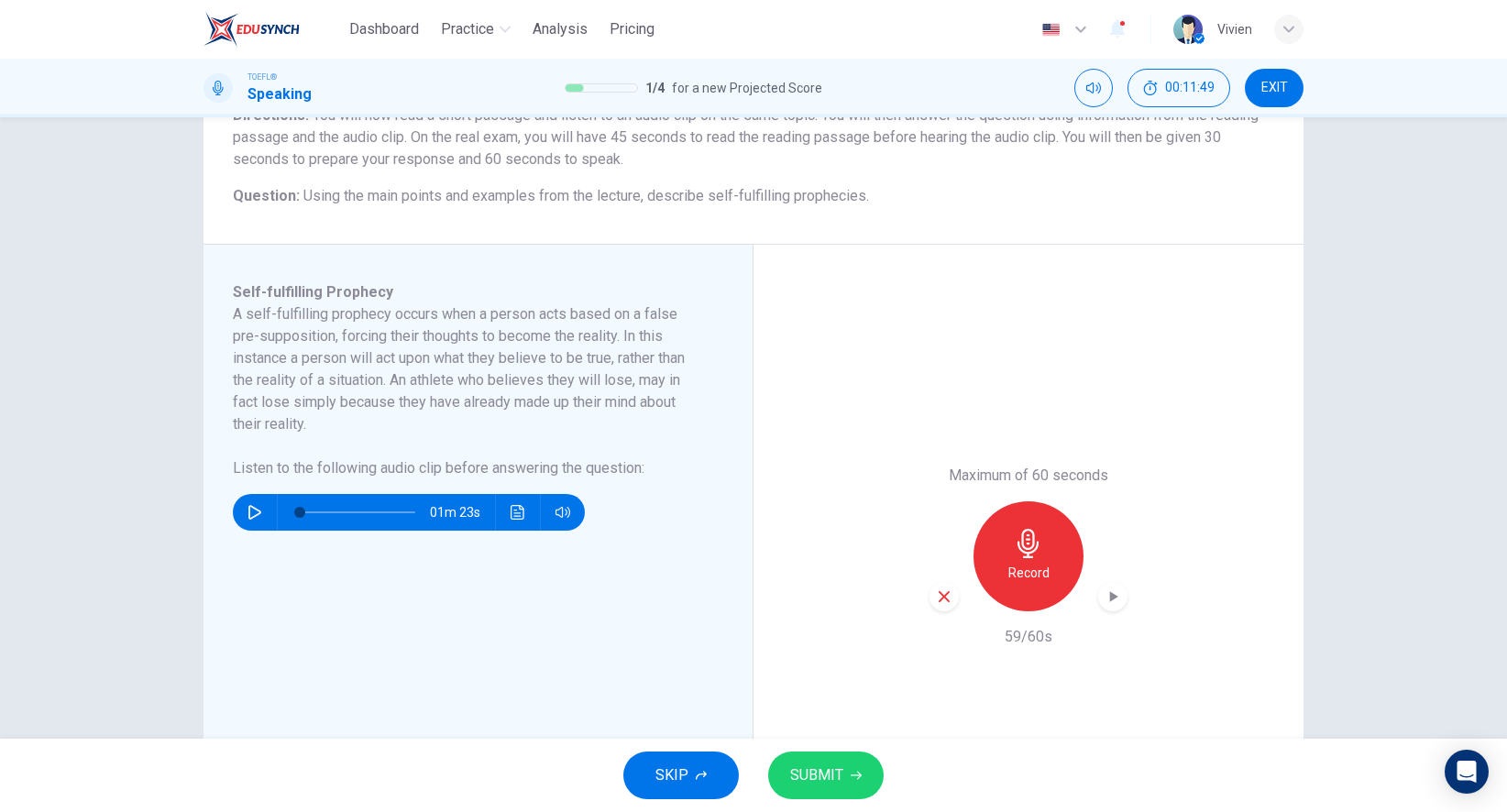
click at [933, 605] on div "button" at bounding box center [945, 597] width 30 height 30
click at [1040, 558] on div "Record" at bounding box center [1028, 556] width 110 height 110
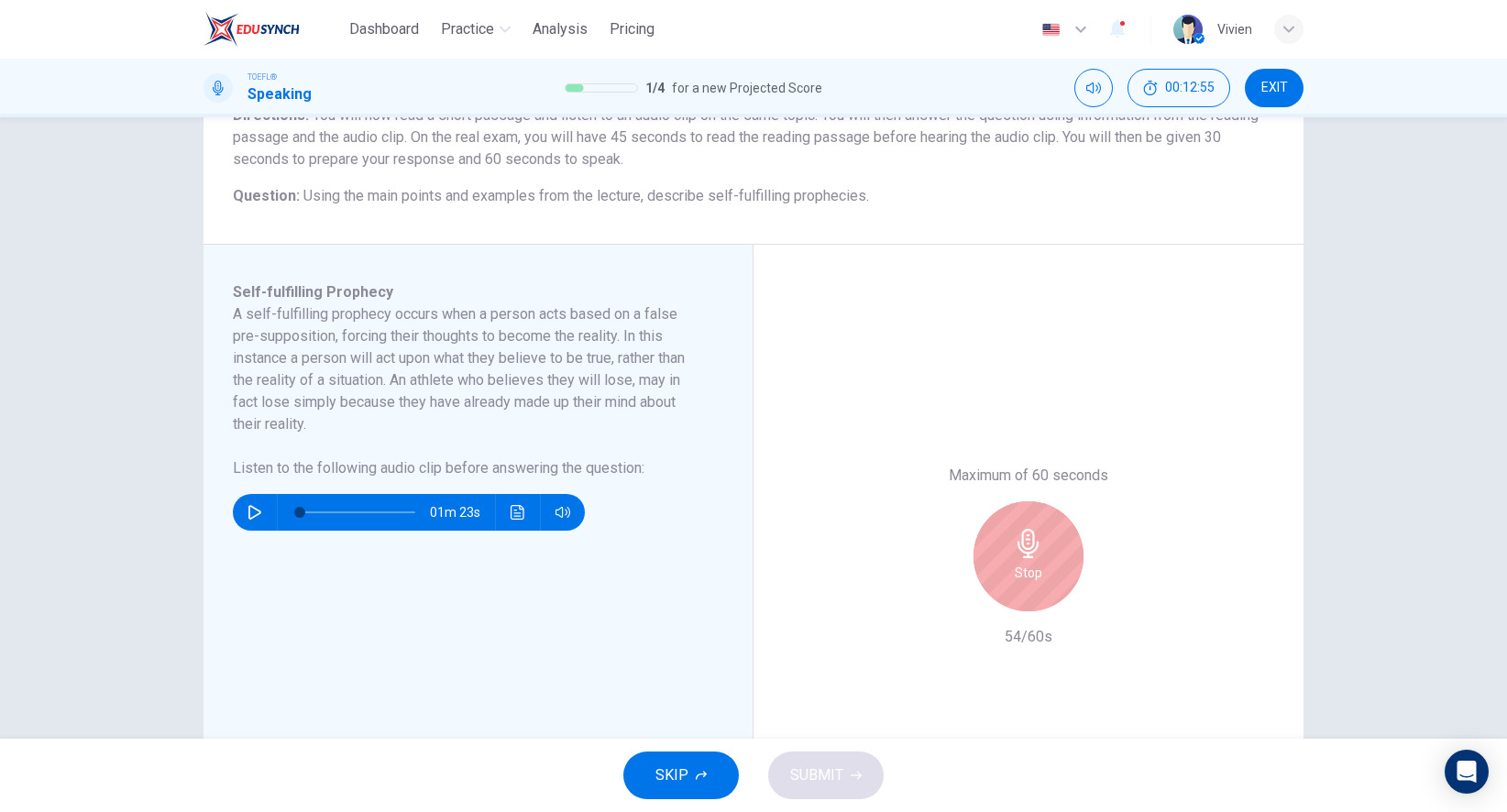
click at [1052, 538] on div "Stop" at bounding box center [1028, 556] width 110 height 110
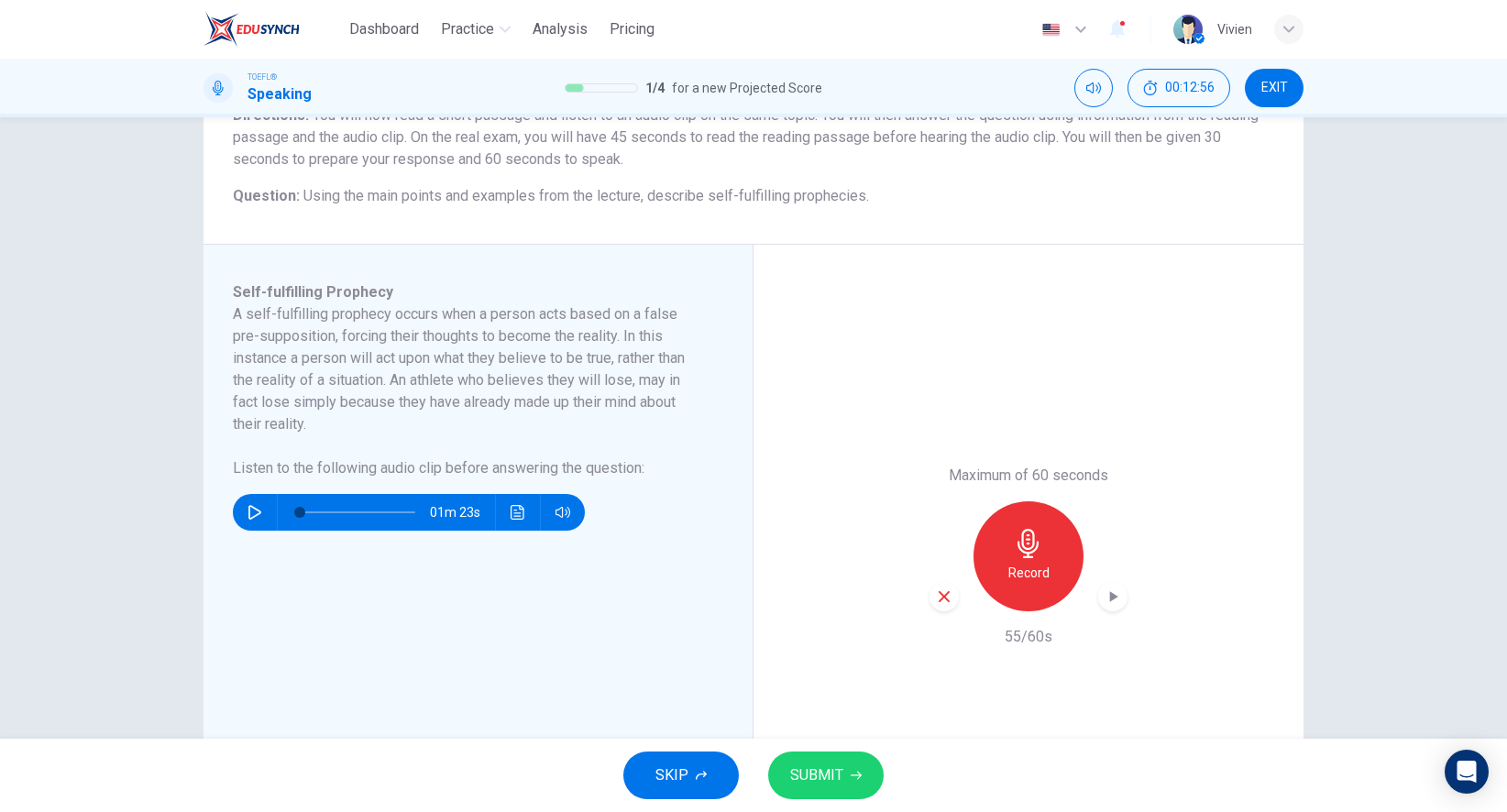
click at [790, 773] on span "SUBMIT" at bounding box center [817, 775] width 54 height 26
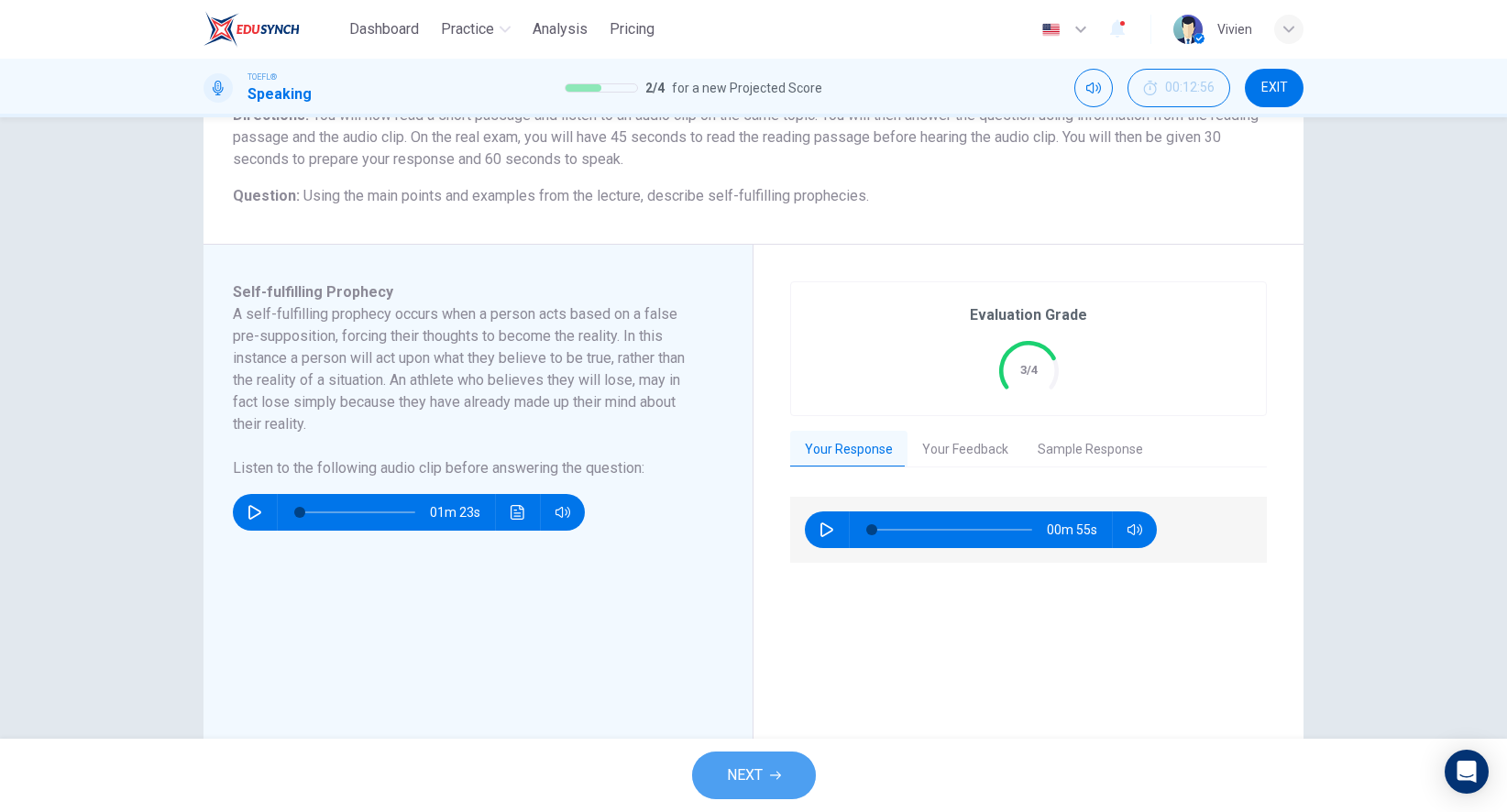
click at [755, 771] on span "NEXT" at bounding box center [745, 775] width 36 height 26
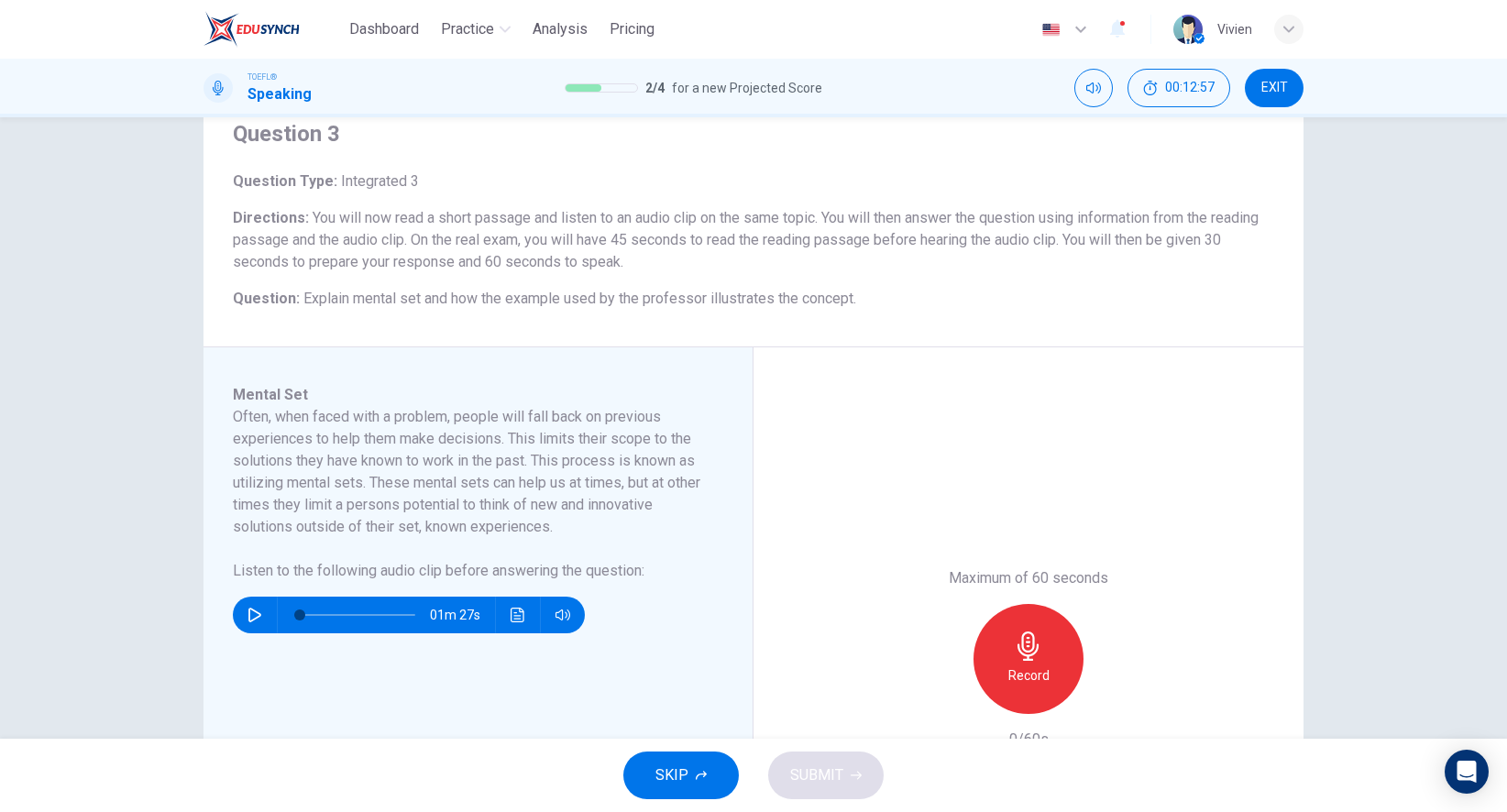
scroll to position [59, 0]
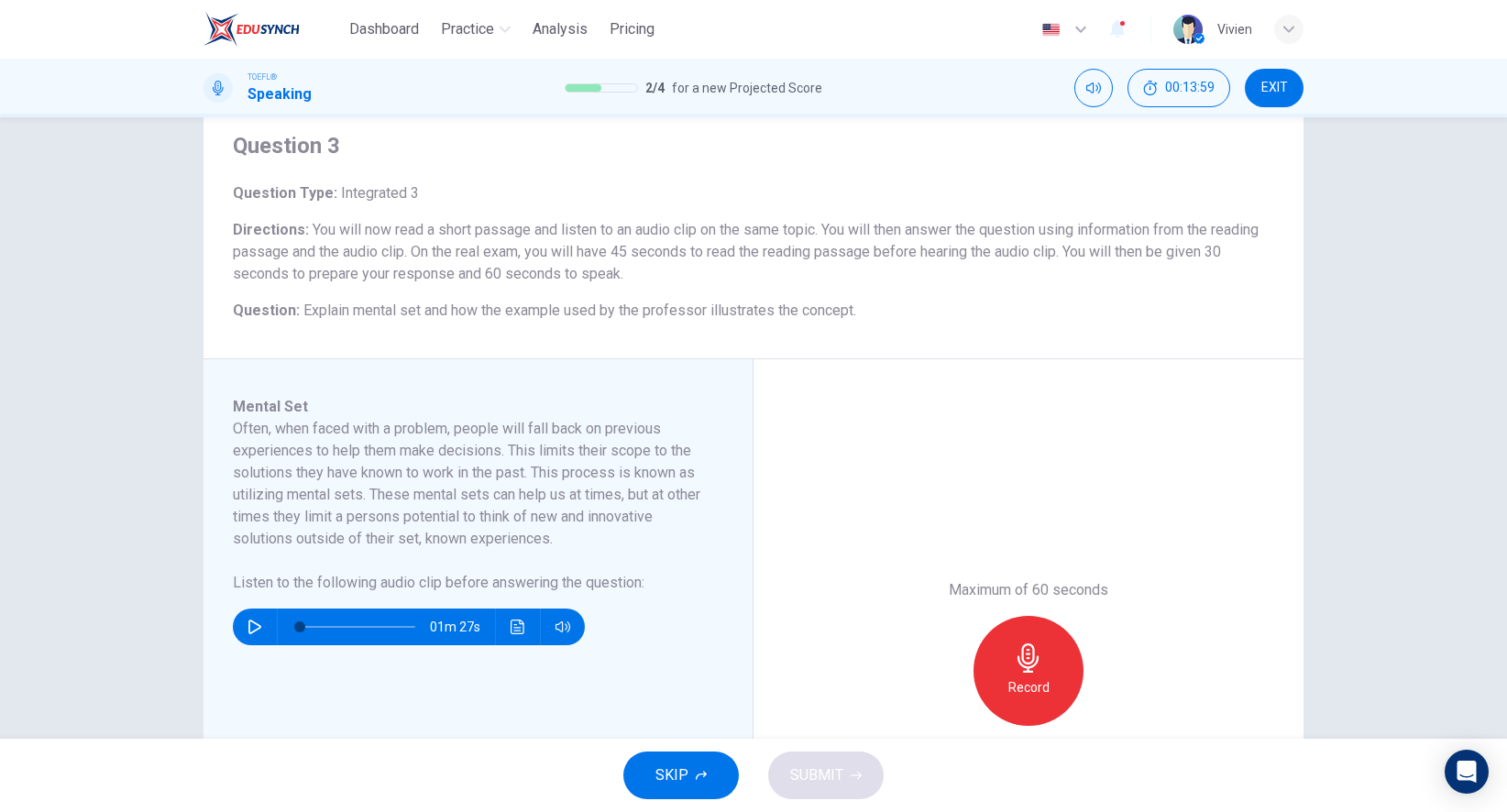
click at [249, 619] on button "button" at bounding box center [255, 627] width 30 height 37
type input "0"
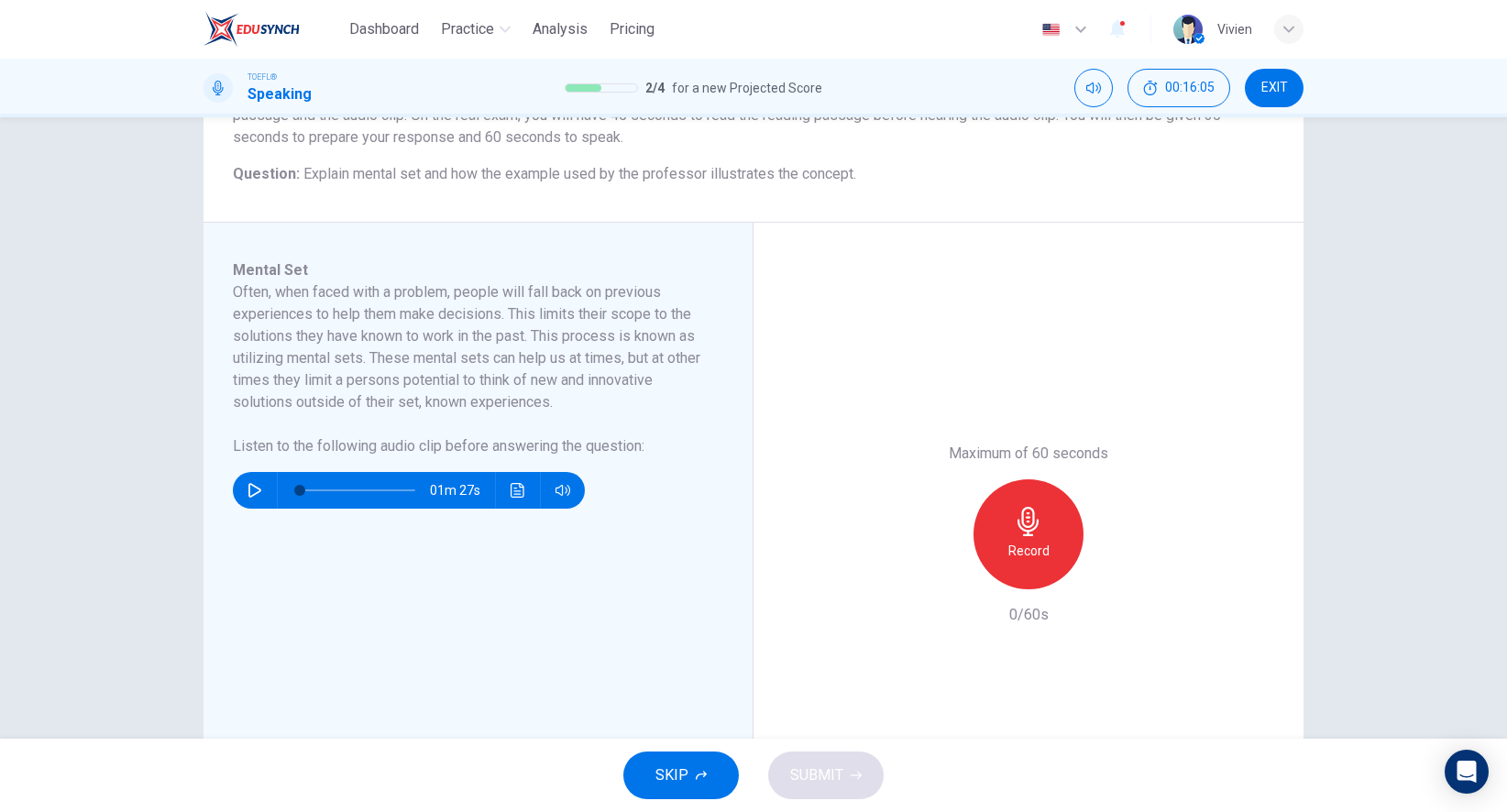
scroll to position [231, 0]
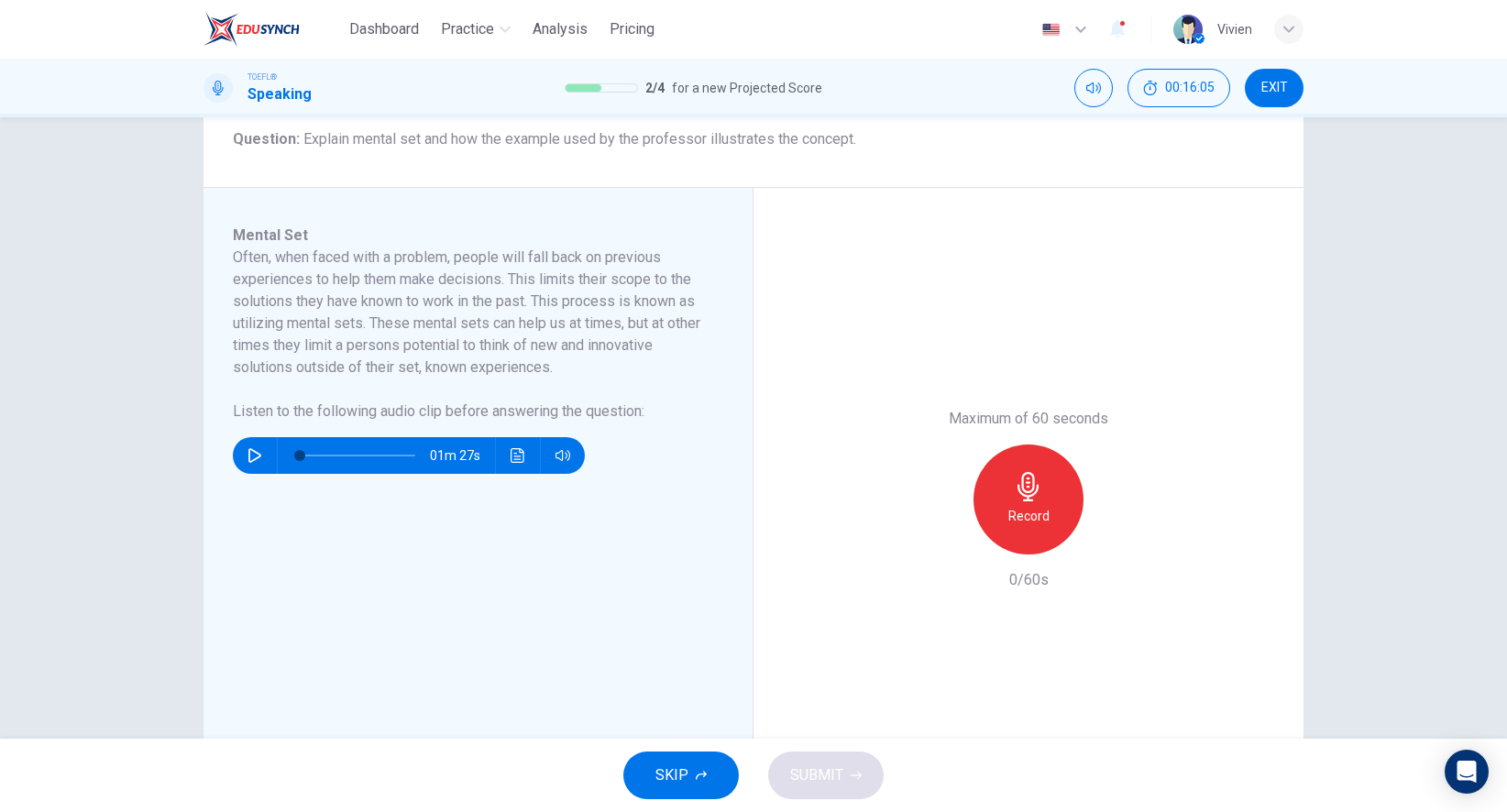
click at [1031, 494] on icon "button" at bounding box center [1029, 487] width 30 height 30
click at [944, 531] on icon "button" at bounding box center [944, 539] width 17 height 17
click at [1010, 495] on div "Record" at bounding box center [1028, 499] width 110 height 110
click at [1037, 463] on div "Stop" at bounding box center [1028, 499] width 110 height 110
click at [812, 788] on button "SUBMIT" at bounding box center [826, 775] width 116 height 48
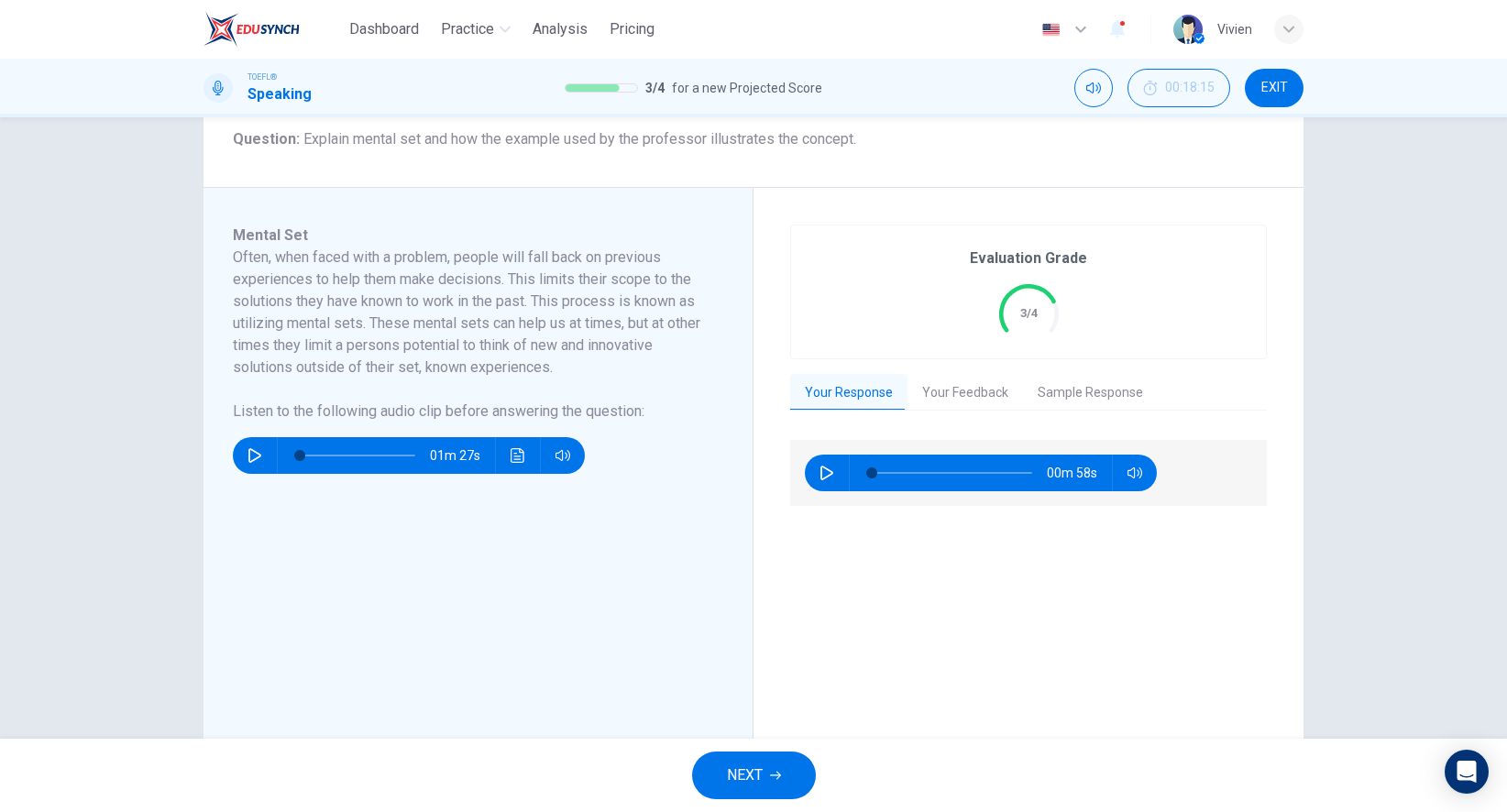
click at [764, 761] on button "NEXT" at bounding box center [754, 775] width 124 height 48
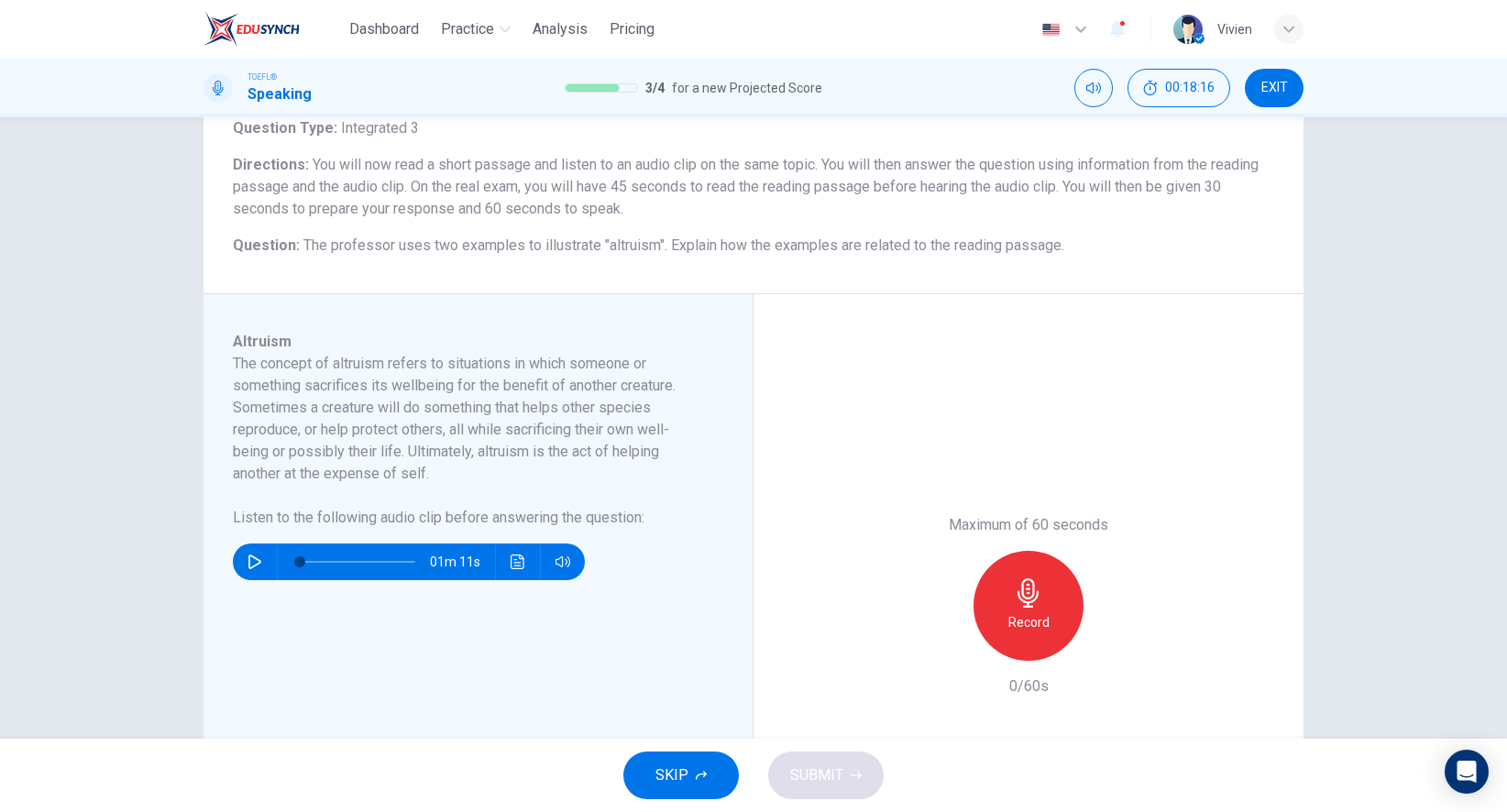
scroll to position [127, 0]
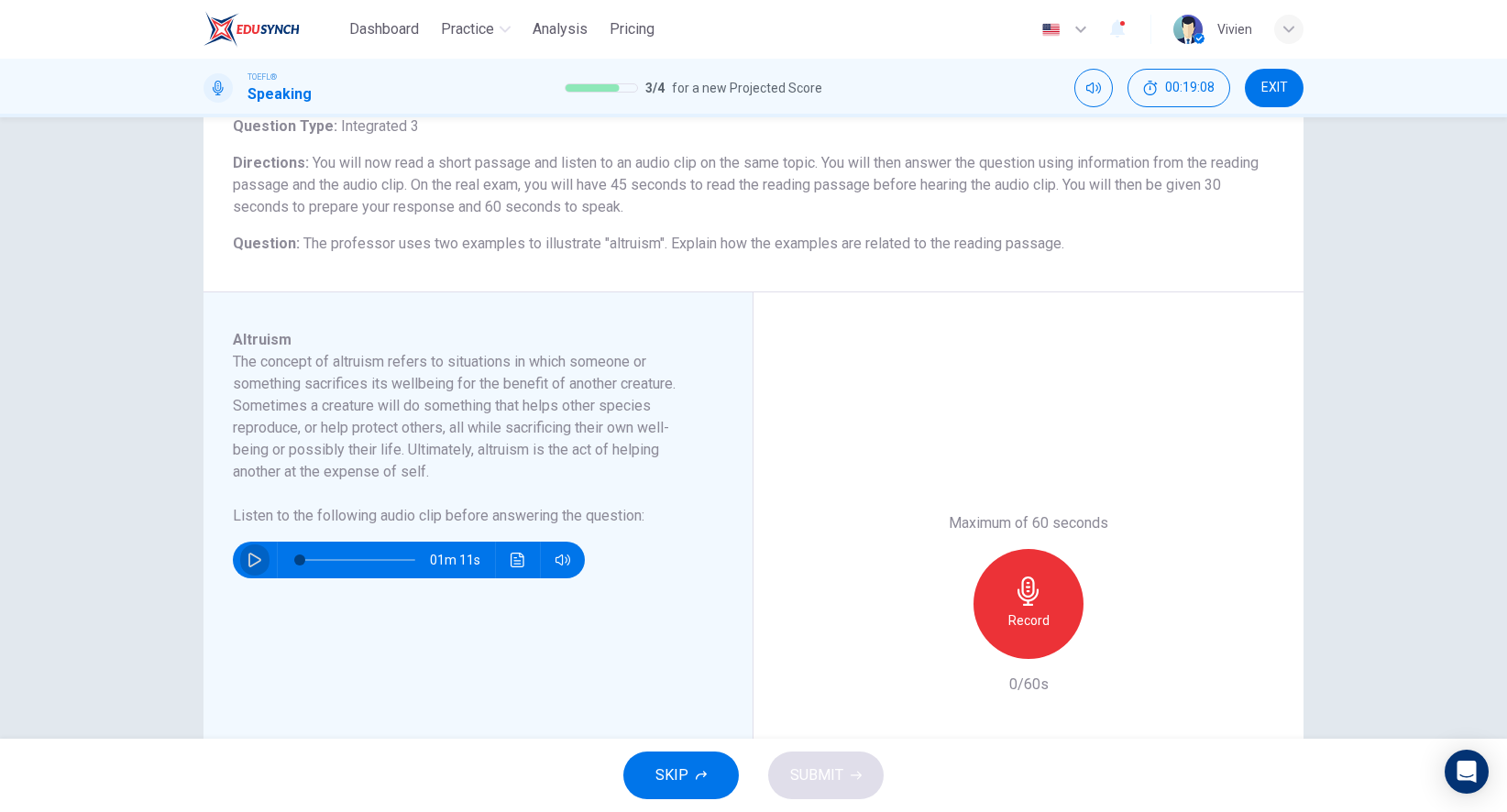
click at [265, 563] on button "button" at bounding box center [255, 559] width 30 height 37
type input "0"
click at [1041, 600] on icon "button" at bounding box center [1029, 592] width 30 height 30
click at [1072, 580] on div "Stop" at bounding box center [1028, 604] width 110 height 110
click at [814, 778] on span "SUBMIT" at bounding box center [817, 775] width 54 height 26
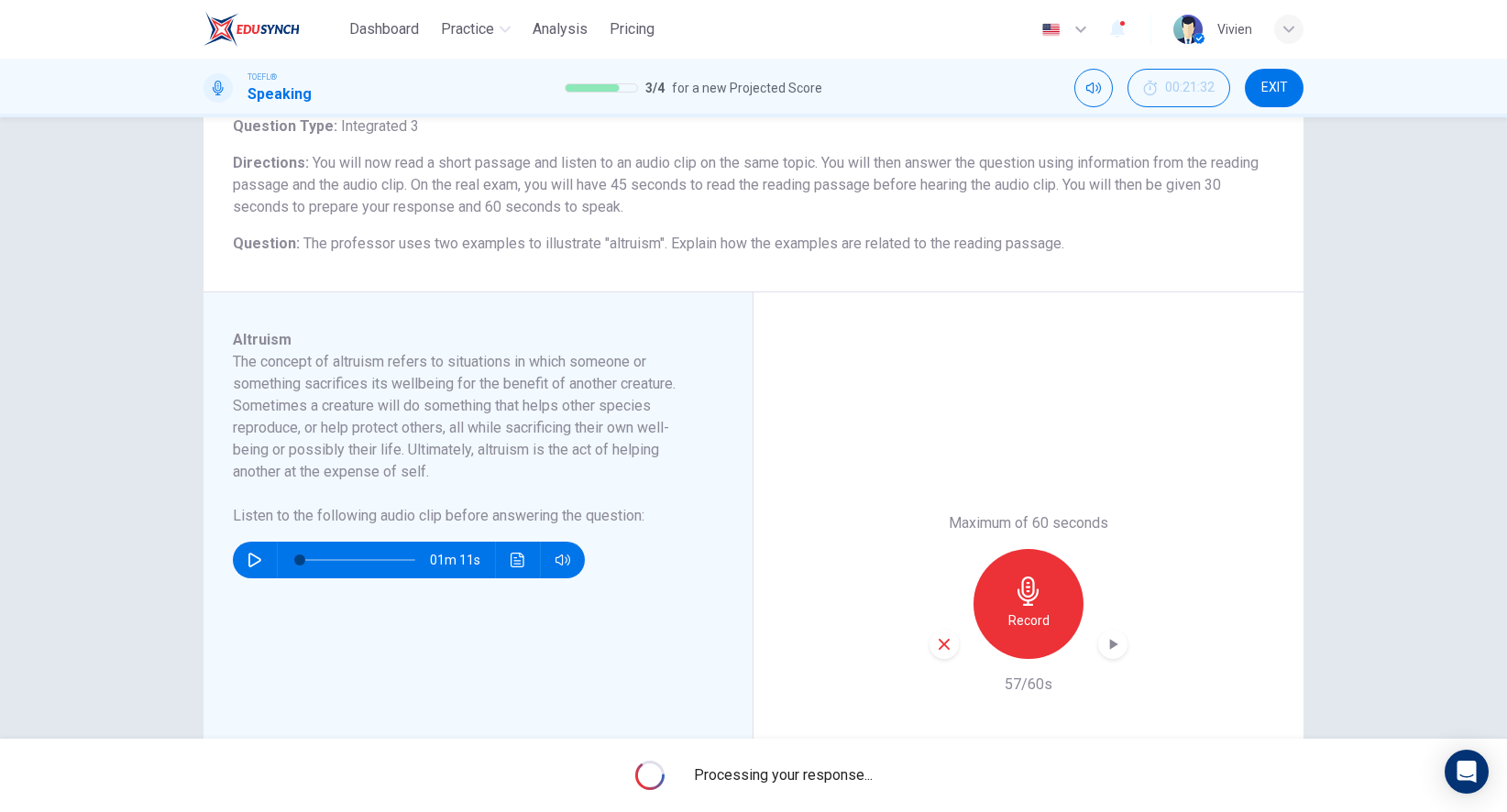
scroll to position [0, 0]
